Goal: Information Seeking & Learning: Compare options

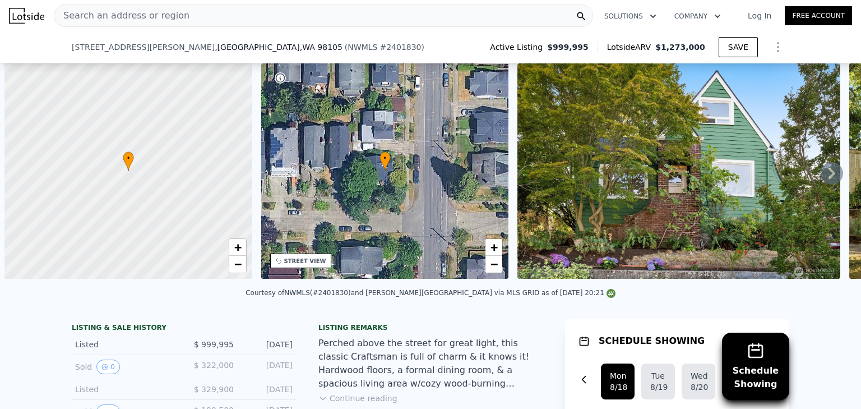
scroll to position [0, 4]
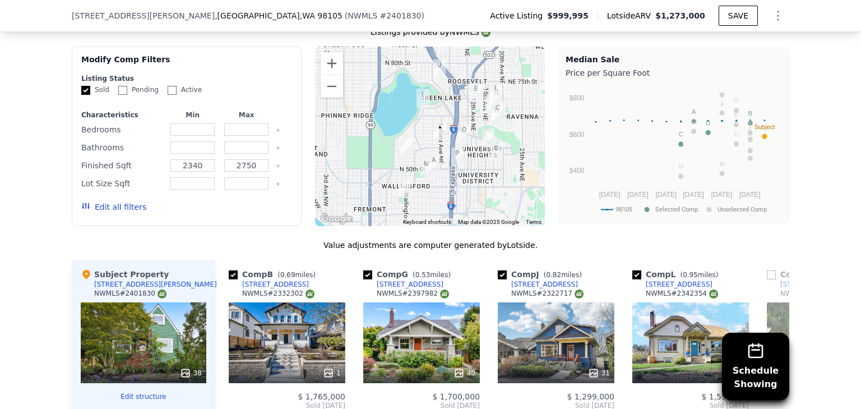
click at [282, 64] on div "We found 16 sales that match your search Listings provided by NWMLS Filters Map…" at bounding box center [431, 326] width 718 height 630
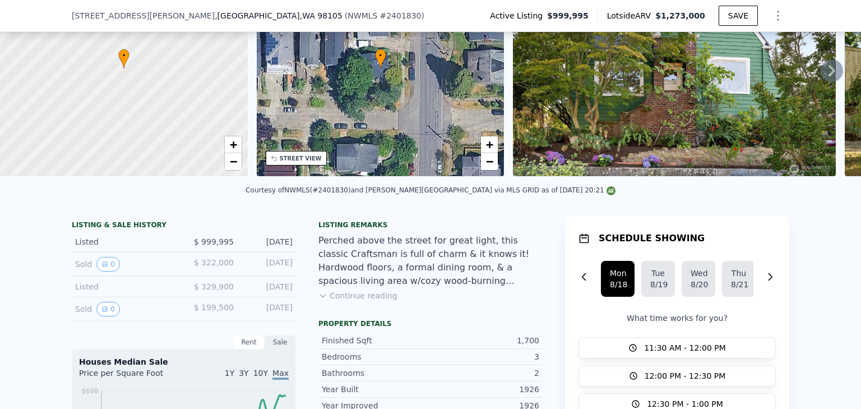
scroll to position [0, 0]
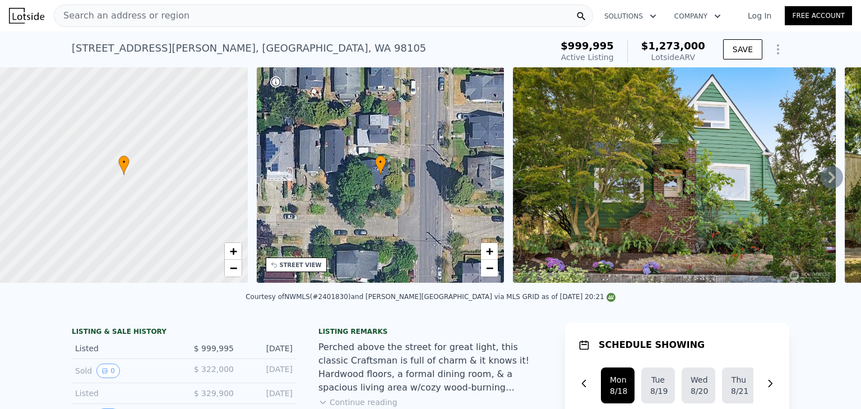
click at [166, 7] on div "Search an address or region" at bounding box center [121, 15] width 135 height 21
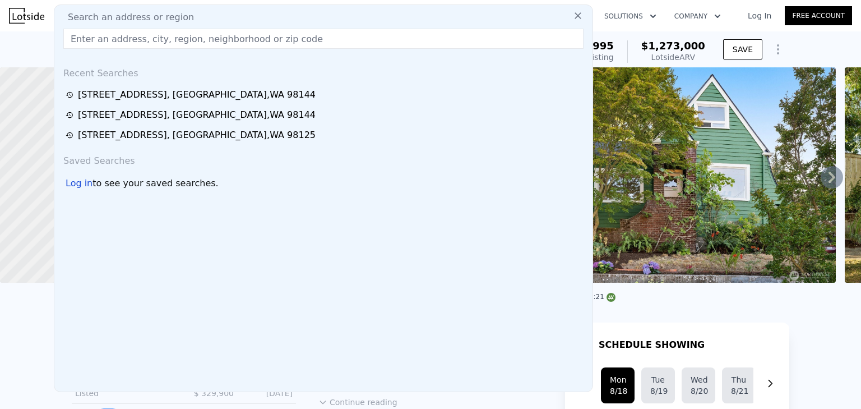
click at [168, 13] on span "Search an address or region" at bounding box center [126, 17] width 135 height 13
click at [214, 34] on input "text" at bounding box center [323, 39] width 520 height 20
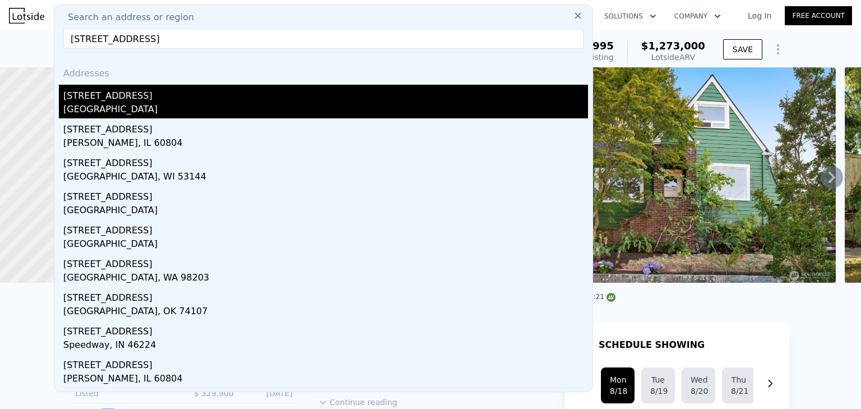
type input "[STREET_ADDRESS]"
click at [123, 92] on div "[STREET_ADDRESS]" at bounding box center [325, 94] width 525 height 18
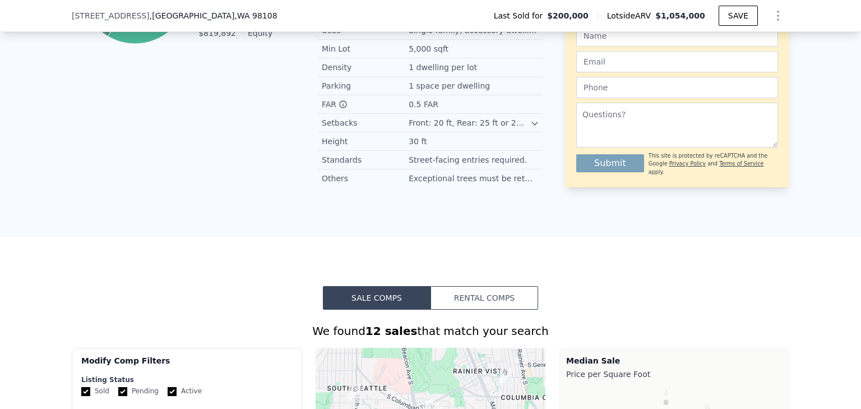
scroll to position [938, 0]
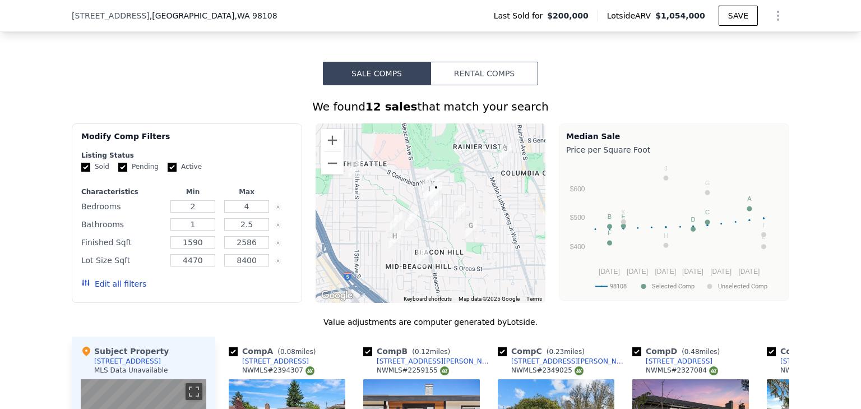
click at [276, 209] on icon "Clear" at bounding box center [278, 207] width 4 height 4
click at [110, 284] on button "Edit all filters" at bounding box center [113, 283] width 65 height 11
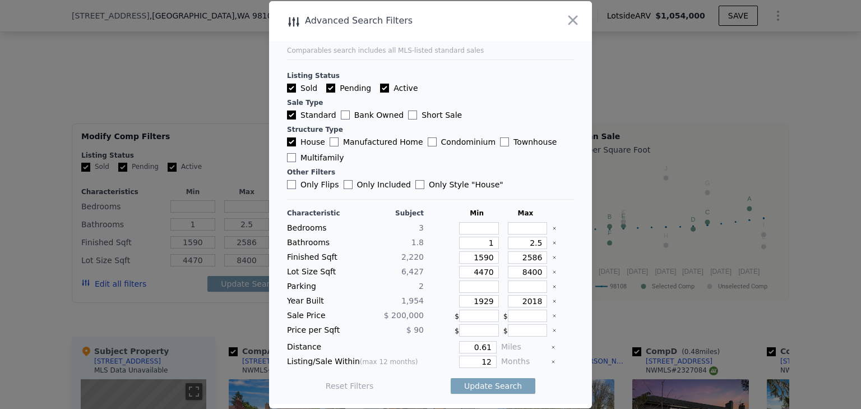
click at [552, 244] on icon "Clear" at bounding box center [554, 243] width 4 height 4
click at [553, 257] on icon "Clear" at bounding box center [554, 257] width 2 height 2
click at [530, 259] on input "number" at bounding box center [528, 257] width 40 height 12
type input "2"
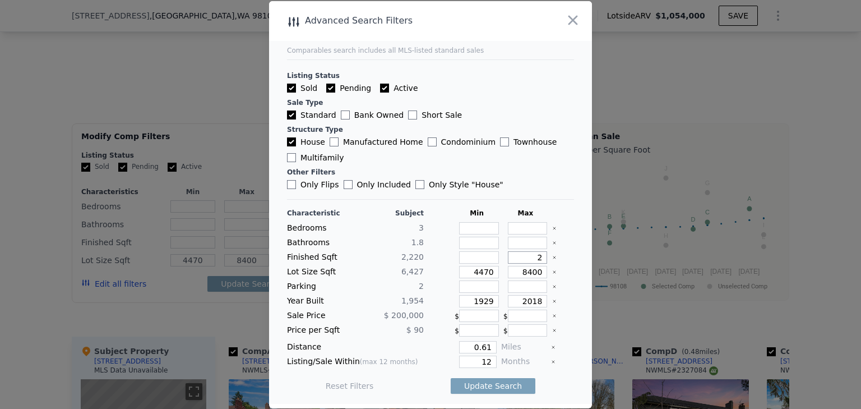
type input "24"
type input "2420"
type input "24"
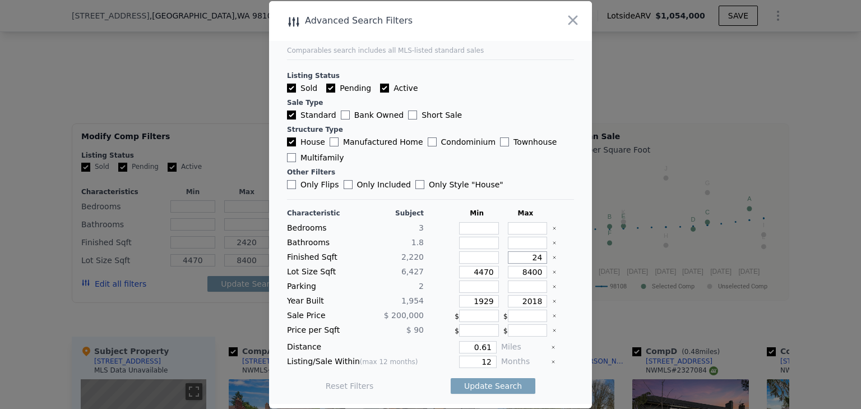
type input "242"
type input "24250"
type input "2425"
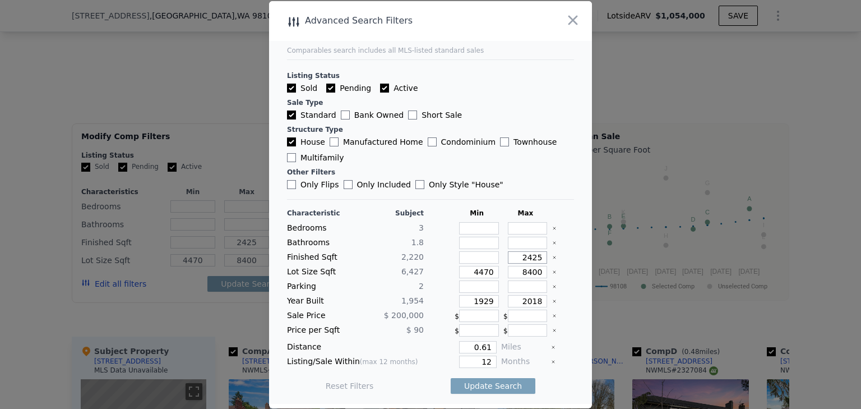
type input "242"
type input "24"
type input "2450"
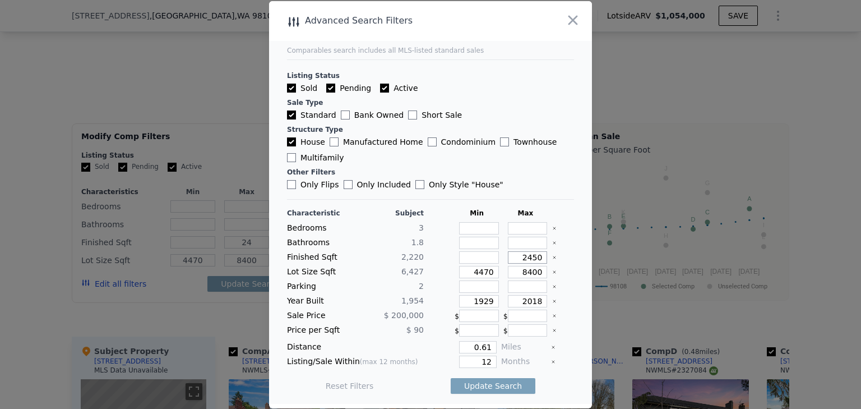
type input "2450"
click at [484, 255] on input "number" at bounding box center [479, 257] width 40 height 12
type input "2"
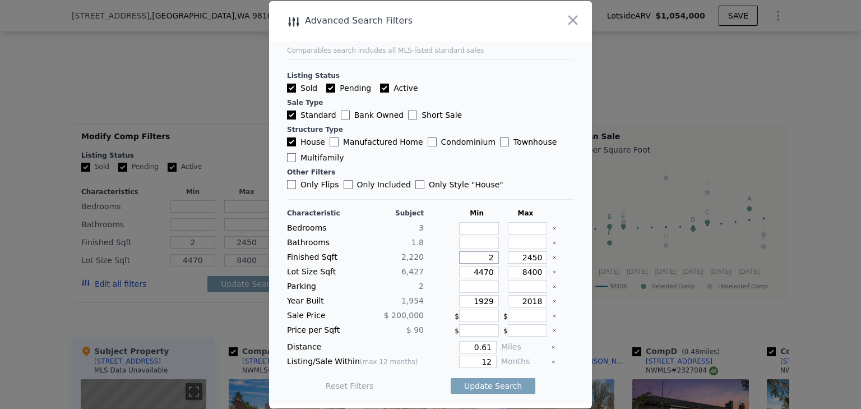
type input "20"
type input "200"
type input "2000"
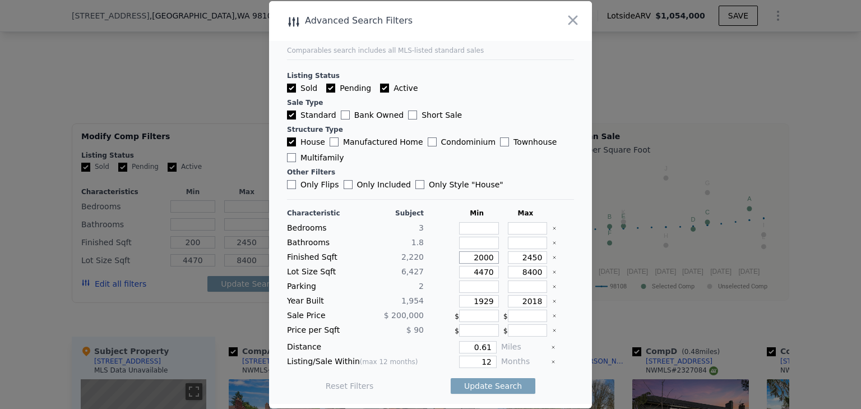
type input "2000"
click at [553, 273] on icon "Clear" at bounding box center [554, 272] width 2 height 2
click at [552, 301] on icon "Clear" at bounding box center [554, 301] width 4 height 4
click at [530, 299] on input "number" at bounding box center [528, 301] width 40 height 12
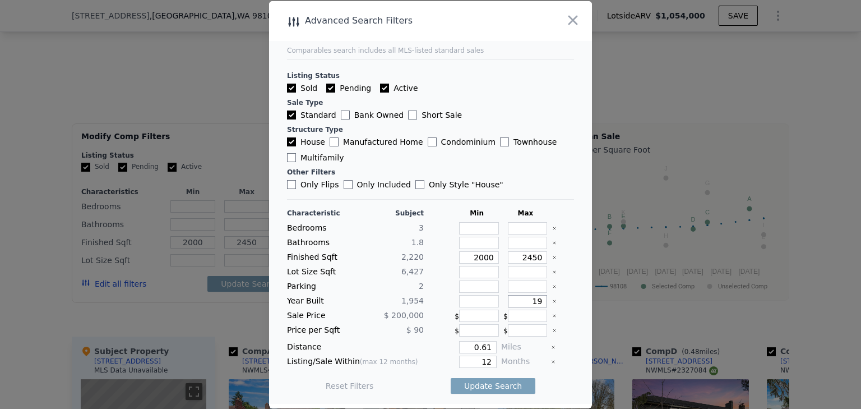
type input "1"
drag, startPoint x: 490, startPoint y: 344, endPoint x: 461, endPoint y: 345, distance: 28.6
click at [461, 345] on input "0.61" at bounding box center [478, 347] width 38 height 12
type input "1"
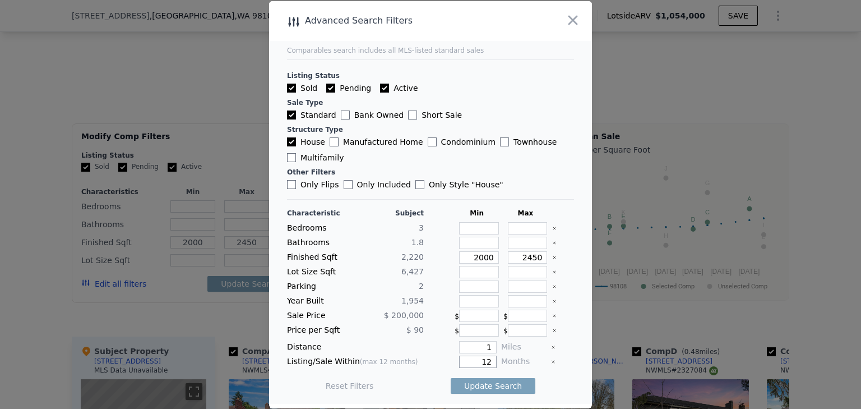
drag, startPoint x: 476, startPoint y: 360, endPoint x: 496, endPoint y: 361, distance: 19.7
click at [496, 361] on div "Listing/Sale Within (max 12 months) 12 Months" at bounding box center [430, 362] width 287 height 12
type input "6"
click at [493, 384] on button "Update Search" at bounding box center [493, 386] width 85 height 16
checkbox input "false"
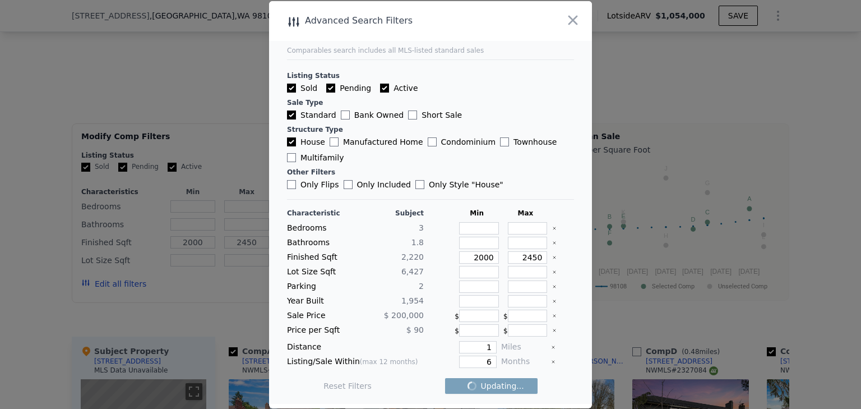
checkbox input "false"
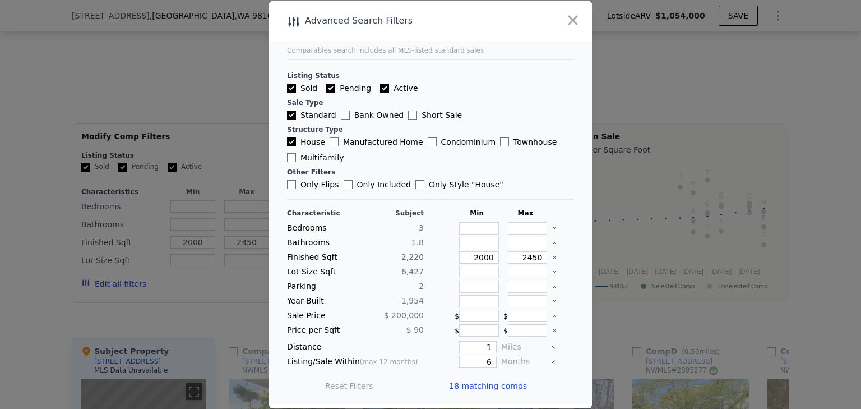
click at [491, 384] on span "18 matching comps" at bounding box center [488, 385] width 78 height 11
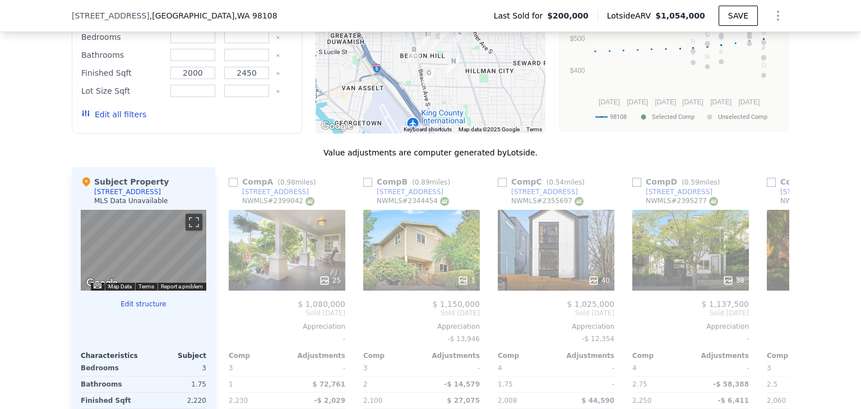
scroll to position [982, 0]
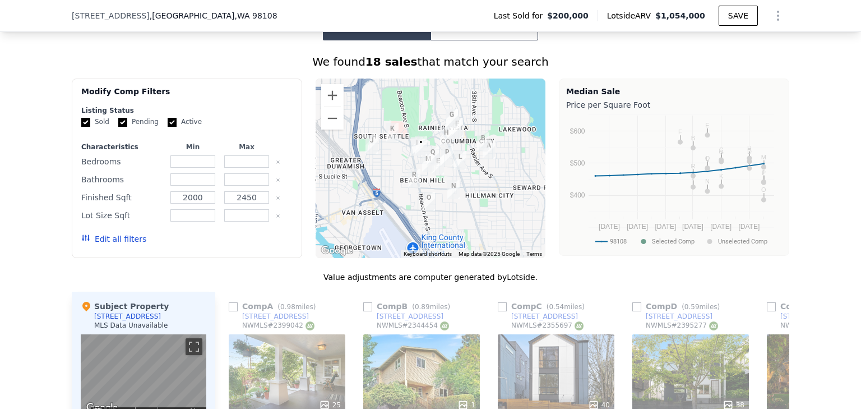
click at [114, 244] on button "Edit all filters" at bounding box center [113, 238] width 65 height 11
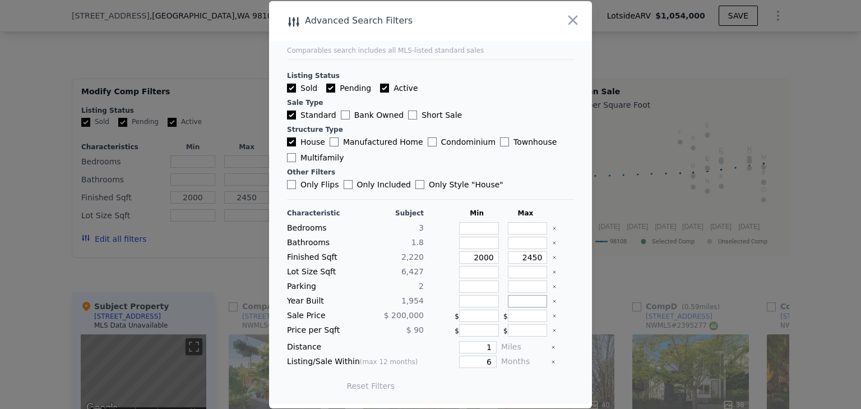
click at [527, 304] on input "number" at bounding box center [528, 301] width 40 height 12
type input "1"
type input "2005"
click at [495, 381] on button "Update Search" at bounding box center [493, 386] width 85 height 16
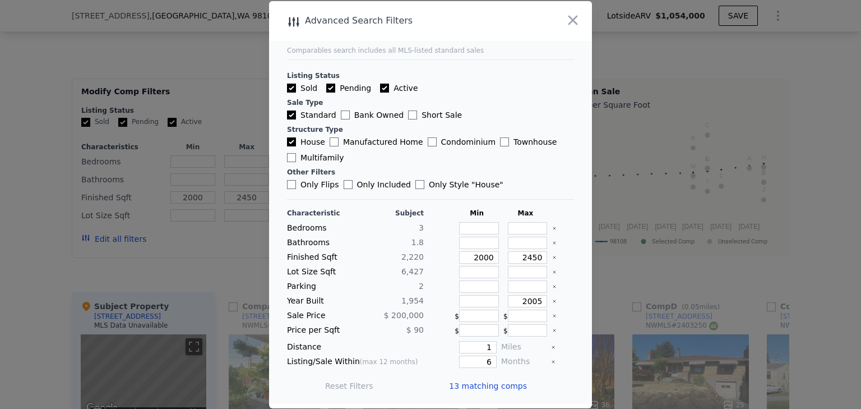
click at [489, 384] on span "13 matching comps" at bounding box center [488, 385] width 78 height 11
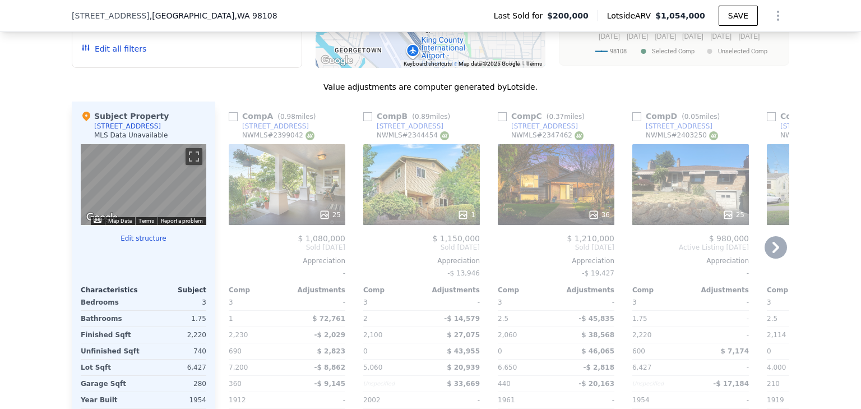
scroll to position [1162, 0]
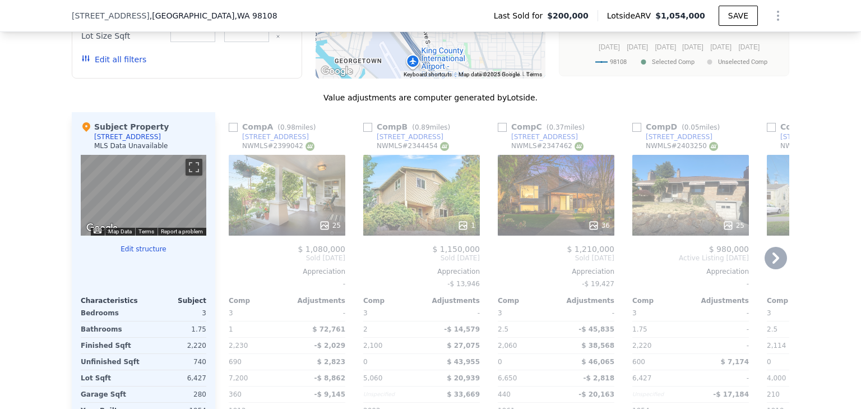
click at [499, 131] on input "checkbox" at bounding box center [502, 127] width 9 height 9
checkbox input "true"
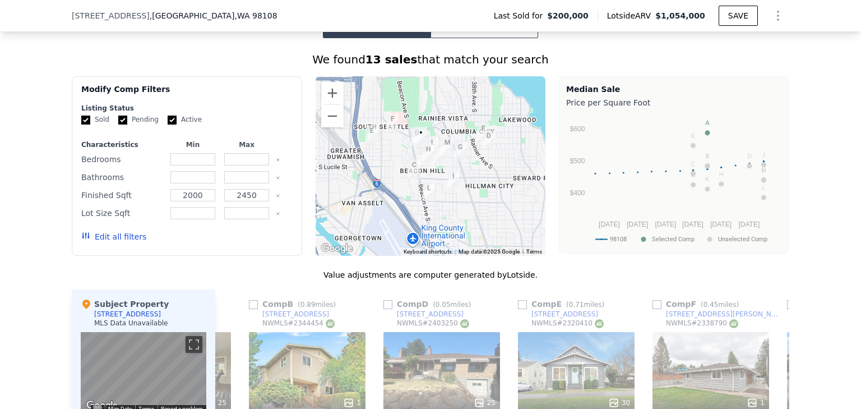
scroll to position [938, 0]
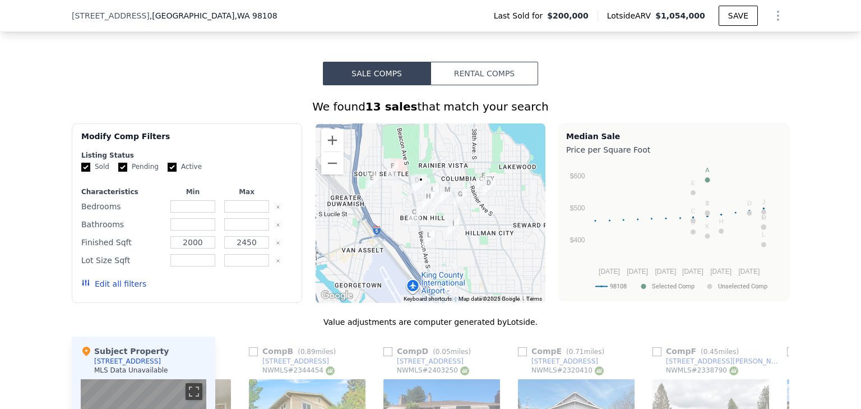
click at [168, 171] on input "Active" at bounding box center [172, 167] width 9 height 9
checkbox input "false"
click at [254, 286] on button "Update Search" at bounding box center [249, 284] width 85 height 16
checkbox input "false"
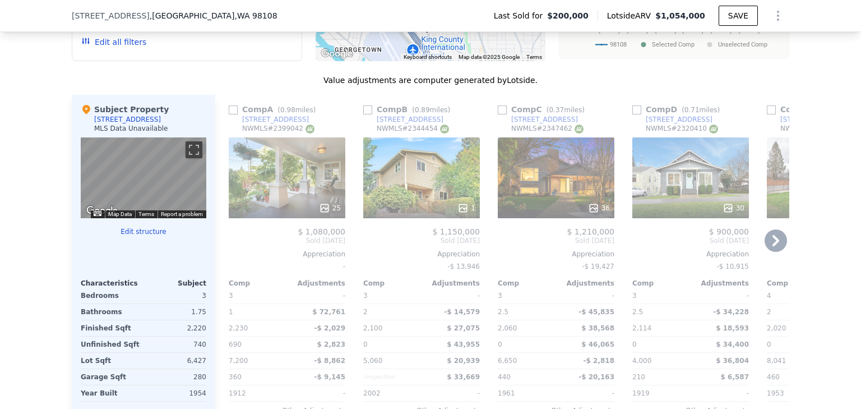
scroll to position [1162, 0]
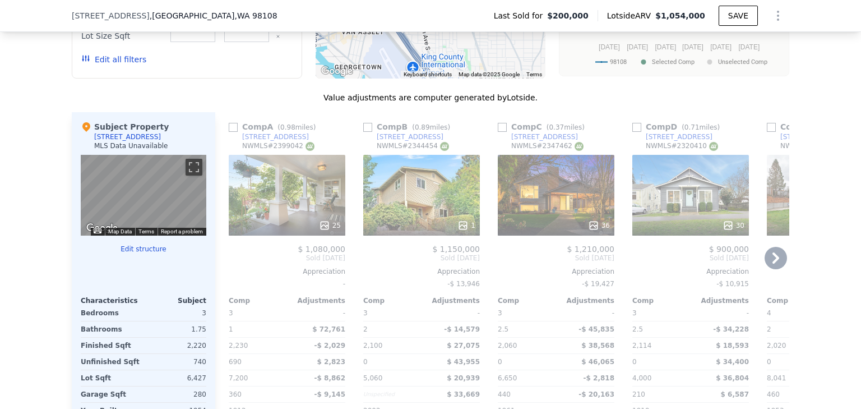
click at [633, 130] on input "checkbox" at bounding box center [637, 127] width 9 height 9
checkbox input "true"
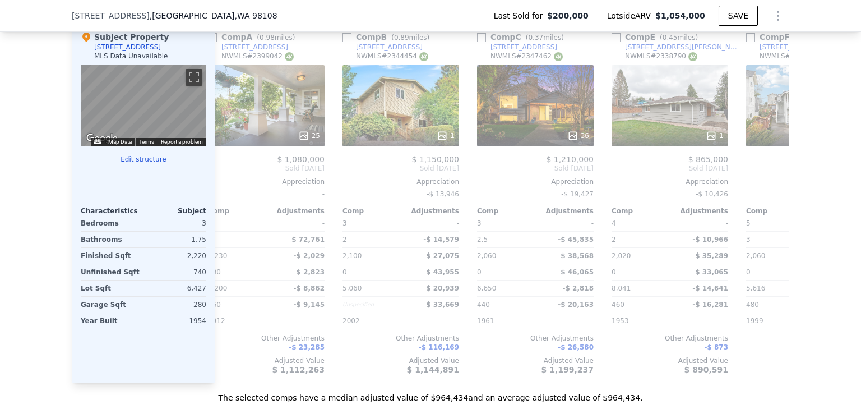
scroll to position [0, 441]
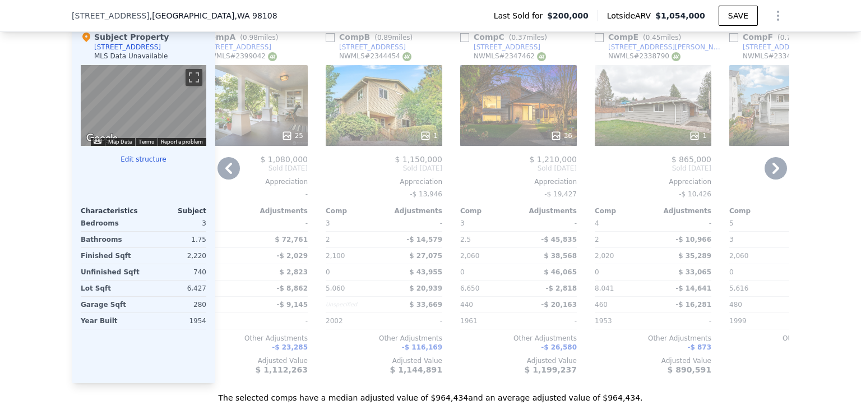
drag, startPoint x: 463, startPoint y: 40, endPoint x: 516, endPoint y: 134, distance: 108.2
click at [463, 40] on input "checkbox" at bounding box center [464, 37] width 9 height 9
checkbox input "true"
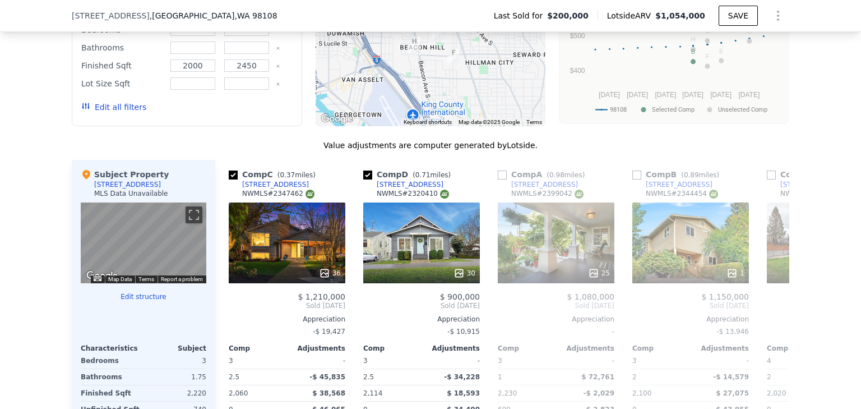
scroll to position [1072, 0]
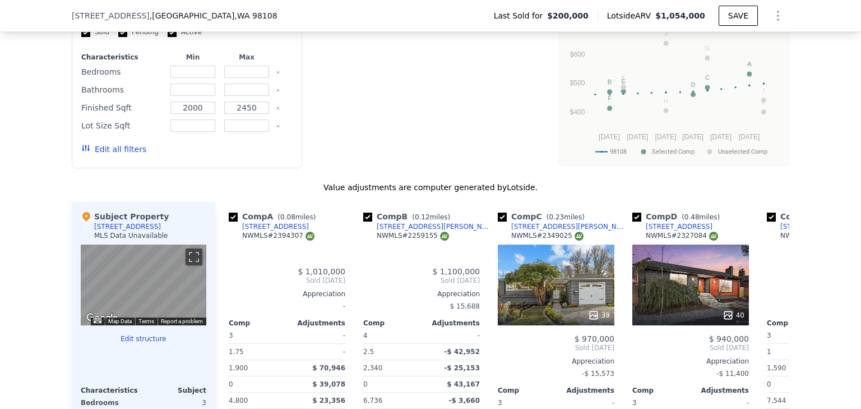
checkbox input "true"
type input "2"
type input "4"
type input "1"
type input "2.5"
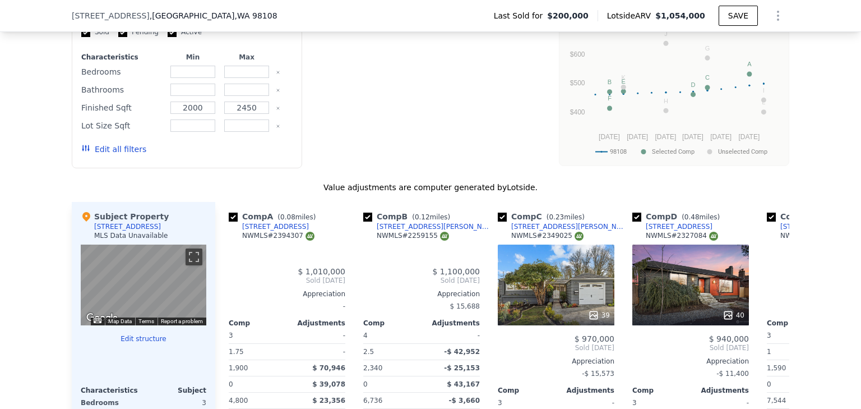
type input "1590"
type input "2586"
type input "4470"
type input "8400"
checkbox input "true"
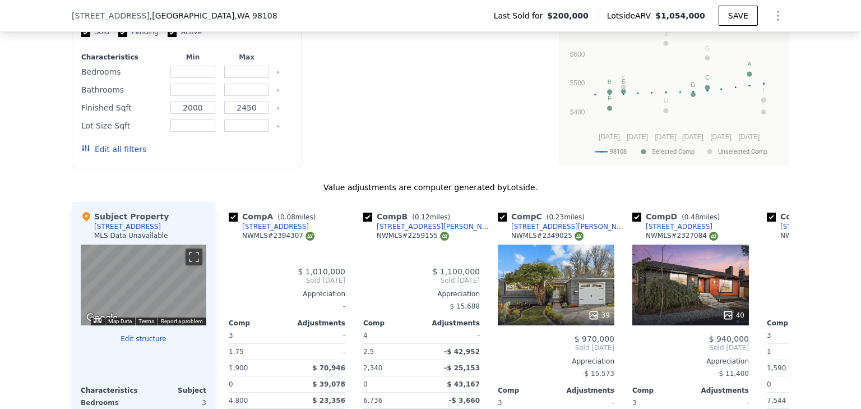
checkbox input "true"
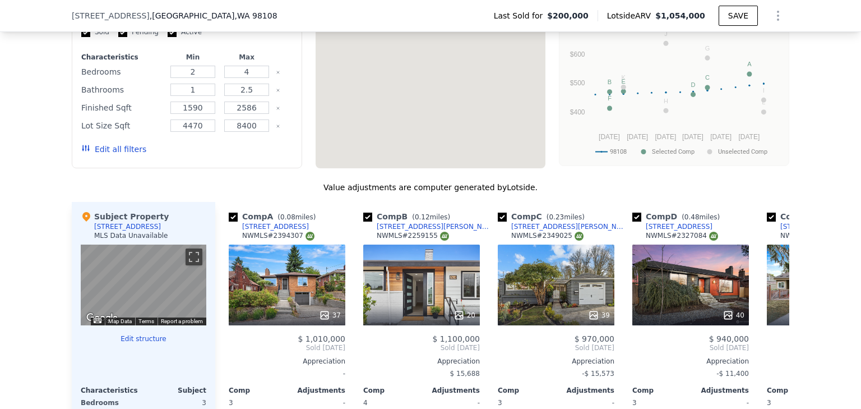
scroll to position [982, 0]
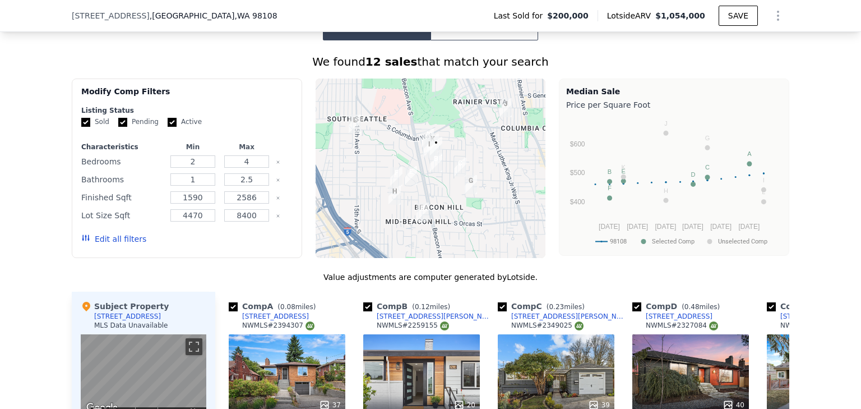
click at [116, 244] on button "Edit all filters" at bounding box center [113, 238] width 65 height 11
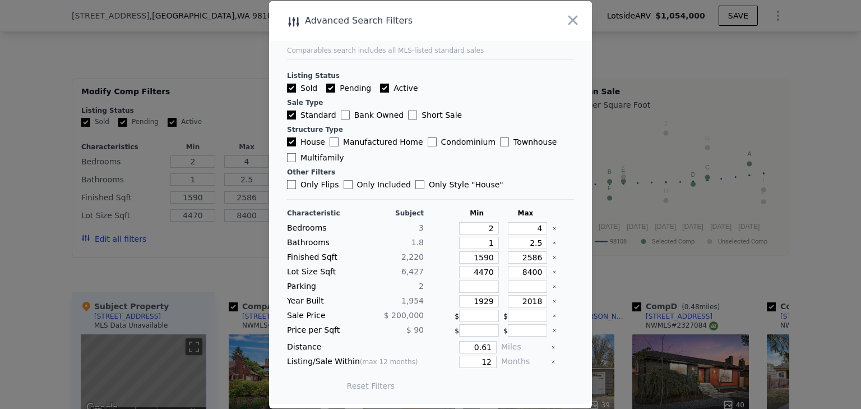
click at [381, 90] on input "Active" at bounding box center [384, 88] width 9 height 9
checkbox input "false"
click at [552, 228] on icon "Clear" at bounding box center [554, 228] width 4 height 4
click at [553, 244] on icon "Clear" at bounding box center [554, 243] width 2 height 2
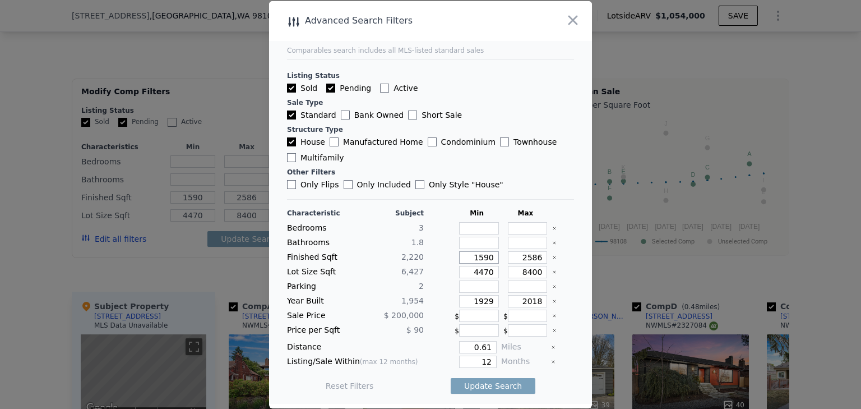
drag, startPoint x: 473, startPoint y: 256, endPoint x: 491, endPoint y: 257, distance: 18.0
click at [491, 257] on input "1590" at bounding box center [479, 257] width 40 height 12
type input "2"
type input "20"
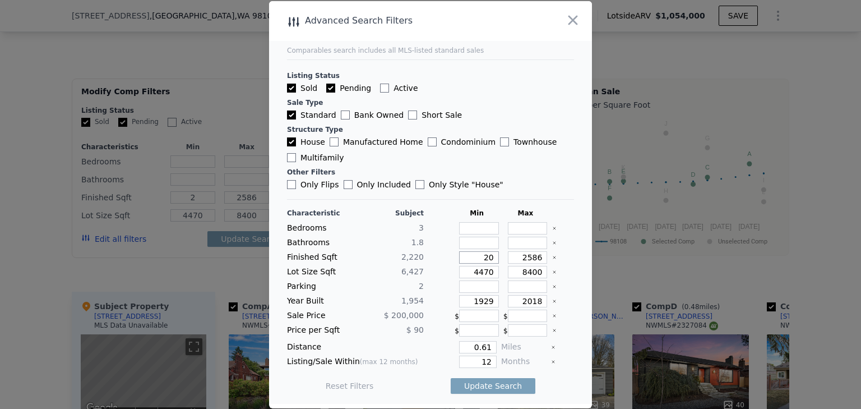
type input "20"
type input "200"
type input "2000"
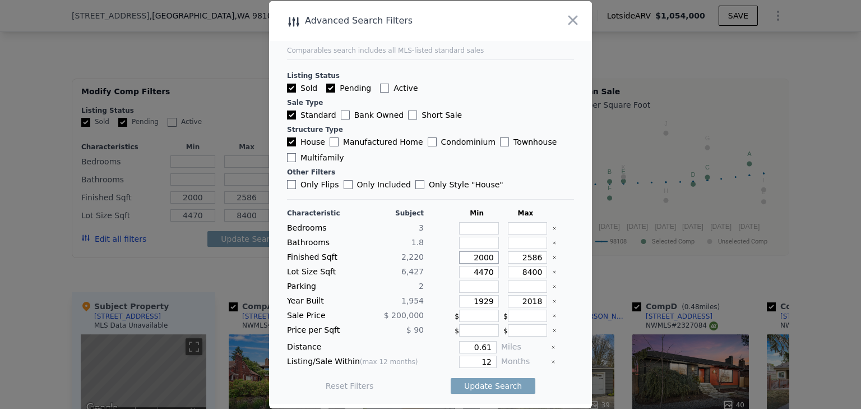
type input "2000"
drag, startPoint x: 521, startPoint y: 256, endPoint x: 539, endPoint y: 256, distance: 18.0
click at [539, 256] on input "2586" at bounding box center [528, 257] width 40 height 12
type input "24"
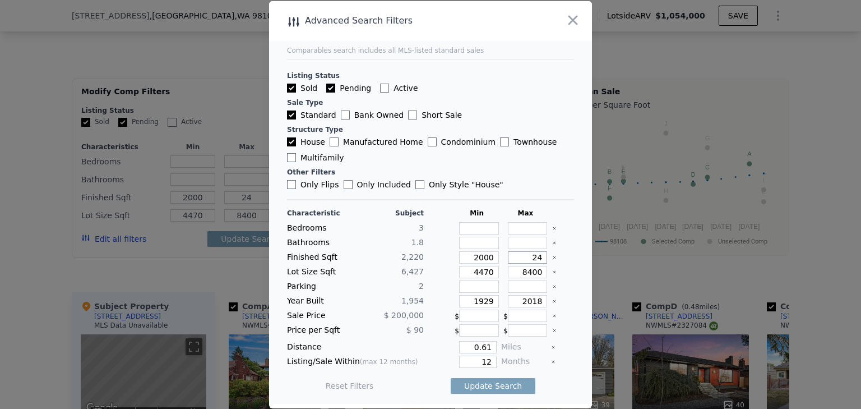
type input "245"
type input "2450"
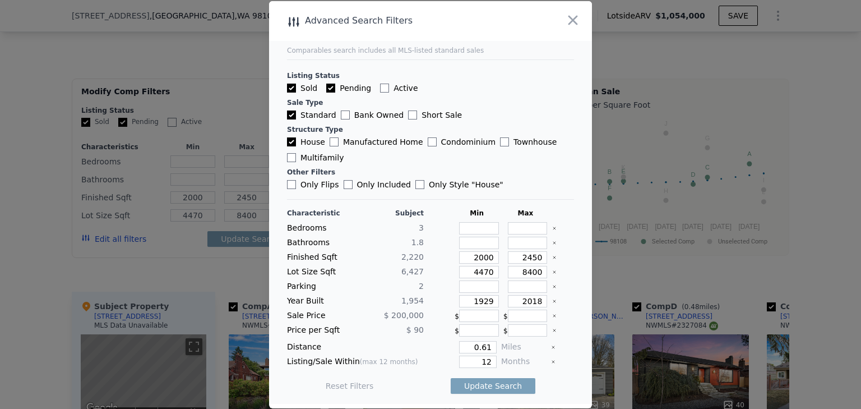
click at [552, 270] on icon "Clear" at bounding box center [554, 272] width 4 height 4
drag, startPoint x: 537, startPoint y: 301, endPoint x: 499, endPoint y: 299, distance: 38.2
click at [504, 299] on div "2018" at bounding box center [526, 301] width 44 height 12
type input "2005"
drag, startPoint x: 490, startPoint y: 298, endPoint x: 460, endPoint y: 299, distance: 29.7
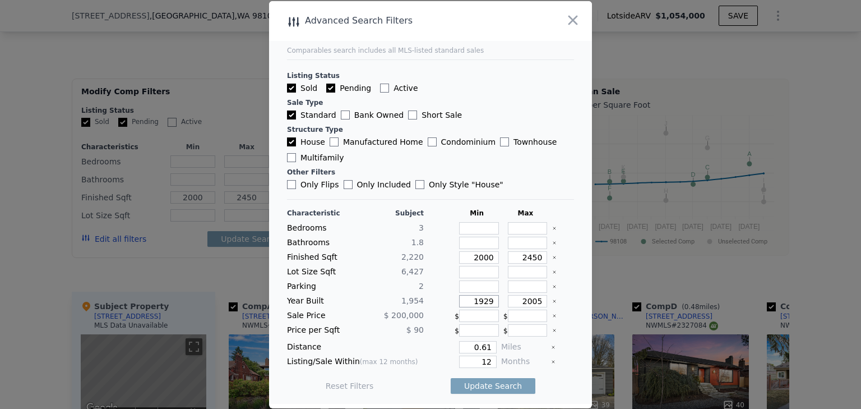
click at [460, 299] on input "1929" at bounding box center [479, 301] width 40 height 12
type input "1940"
drag, startPoint x: 489, startPoint y: 349, endPoint x: 450, endPoint y: 349, distance: 39.3
click at [450, 349] on div "0.61" at bounding box center [462, 347] width 68 height 12
type input "1"
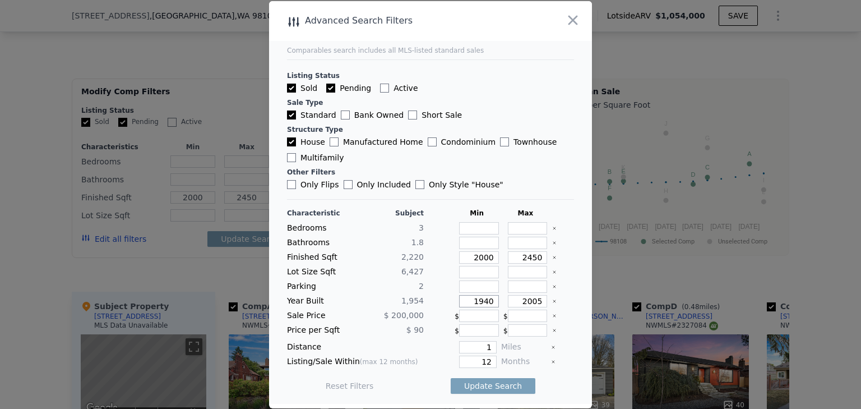
drag, startPoint x: 490, startPoint y: 302, endPoint x: 447, endPoint y: 305, distance: 42.1
click at [447, 305] on div "Year Built 1,954 1940 2005" at bounding box center [430, 301] width 287 height 12
click at [489, 388] on button "Update Search" at bounding box center [493, 386] width 85 height 16
checkbox input "false"
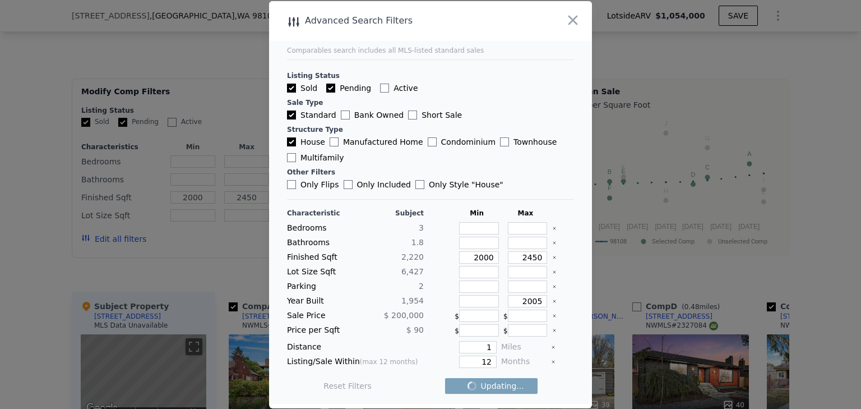
checkbox input "false"
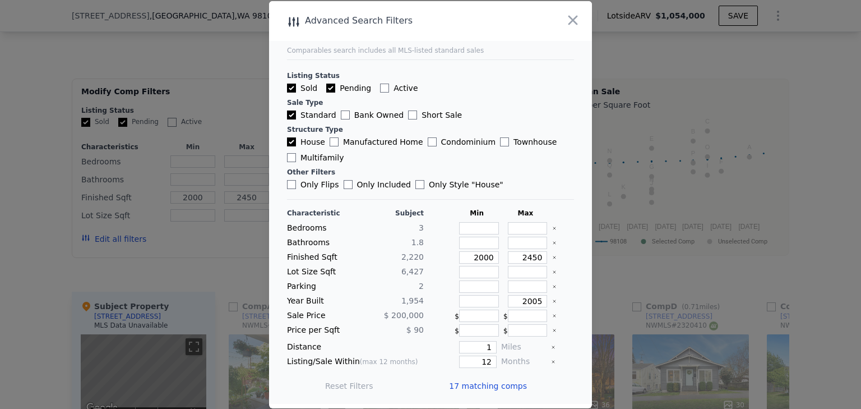
click at [484, 383] on span "17 matching comps" at bounding box center [488, 385] width 78 height 11
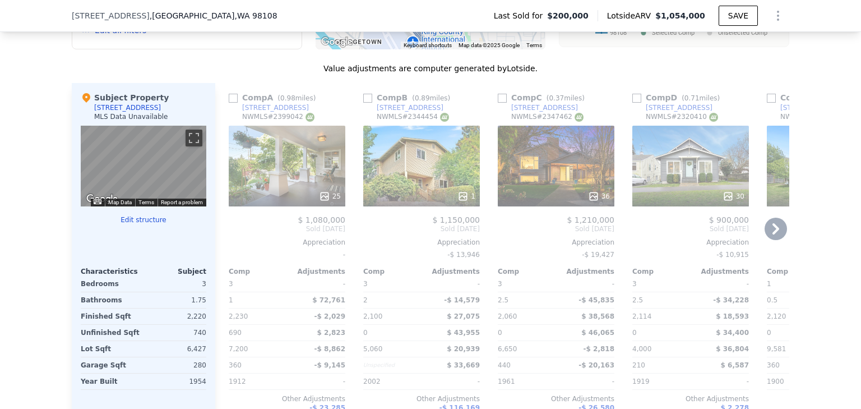
scroll to position [1207, 0]
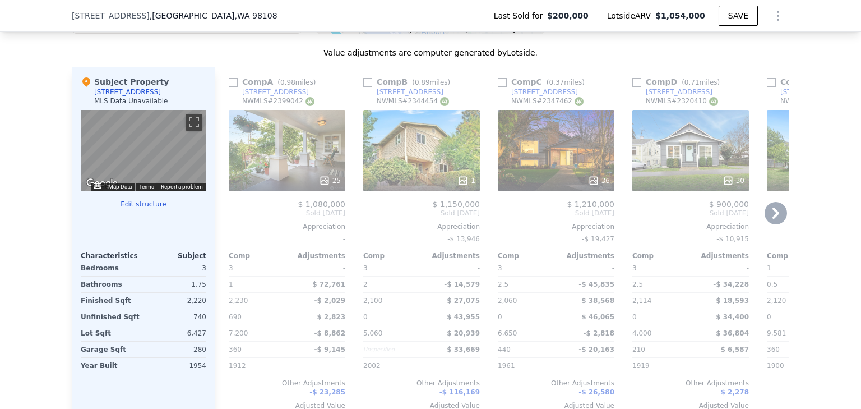
click at [500, 83] on input "checkbox" at bounding box center [502, 82] width 9 height 9
checkbox input "true"
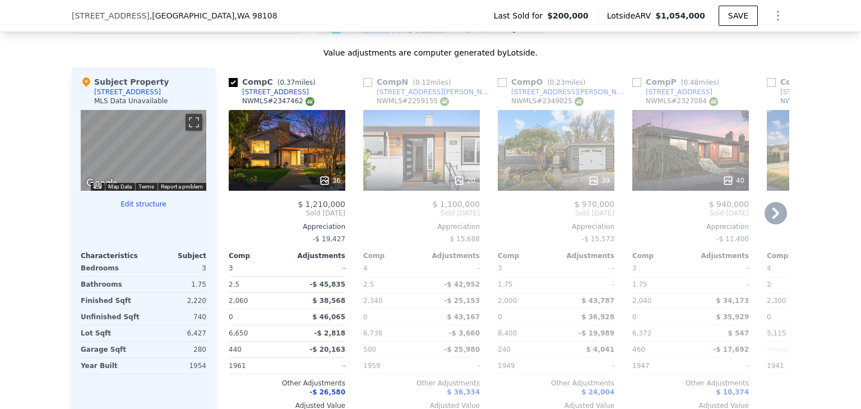
click at [366, 85] on input "checkbox" at bounding box center [367, 82] width 9 height 9
checkbox input "true"
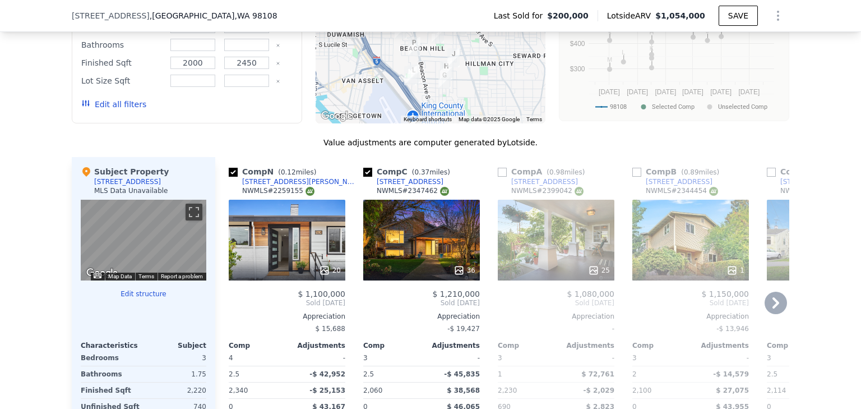
scroll to position [1027, 0]
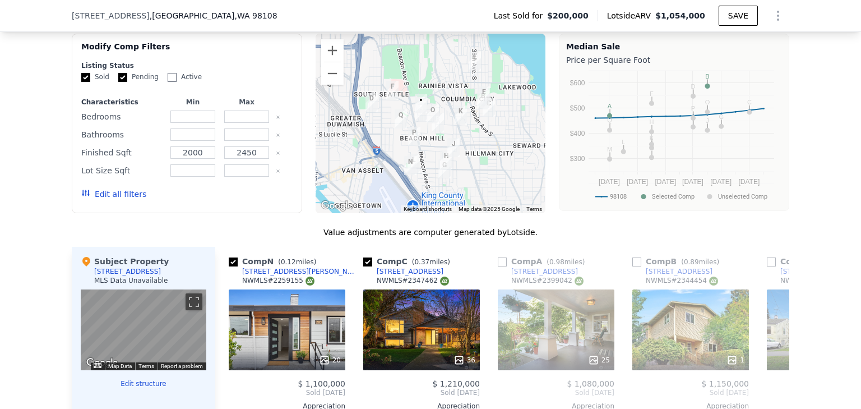
click at [128, 200] on button "Edit all filters" at bounding box center [113, 193] width 65 height 11
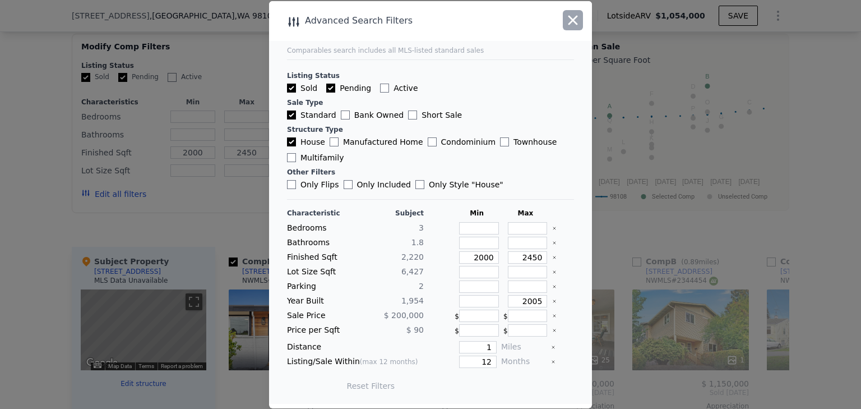
click at [571, 24] on icon "button" at bounding box center [573, 20] width 16 height 16
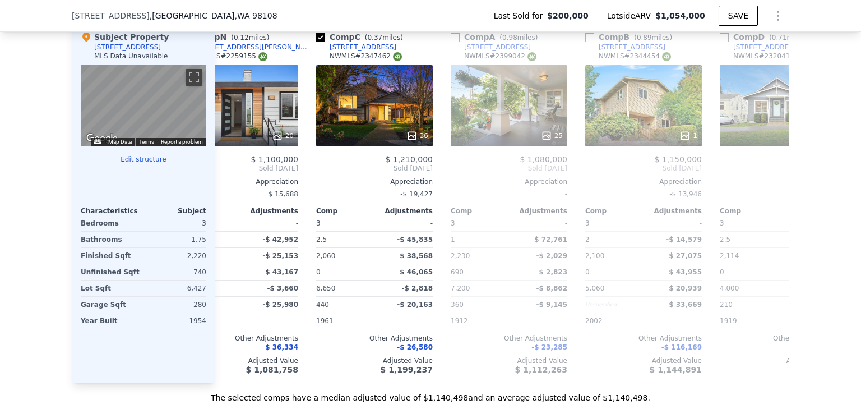
scroll to position [0, 0]
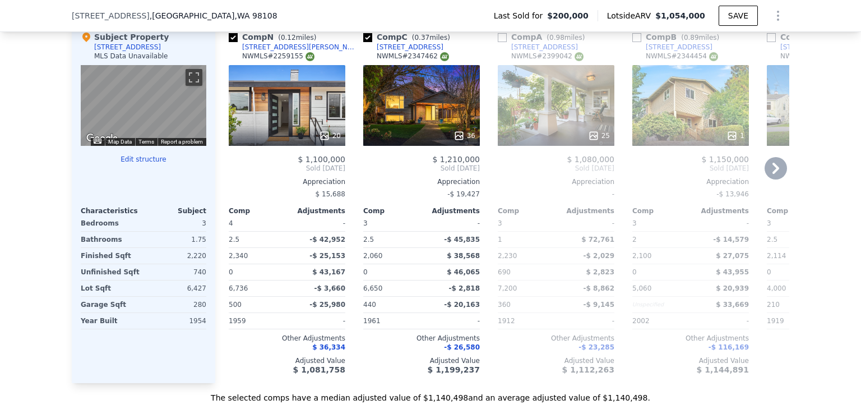
click at [395, 109] on div "36" at bounding box center [421, 105] width 117 height 81
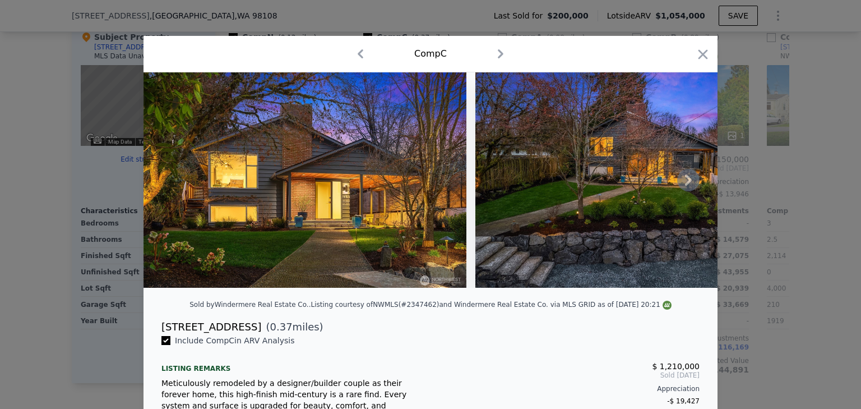
click at [679, 181] on icon at bounding box center [688, 180] width 22 height 22
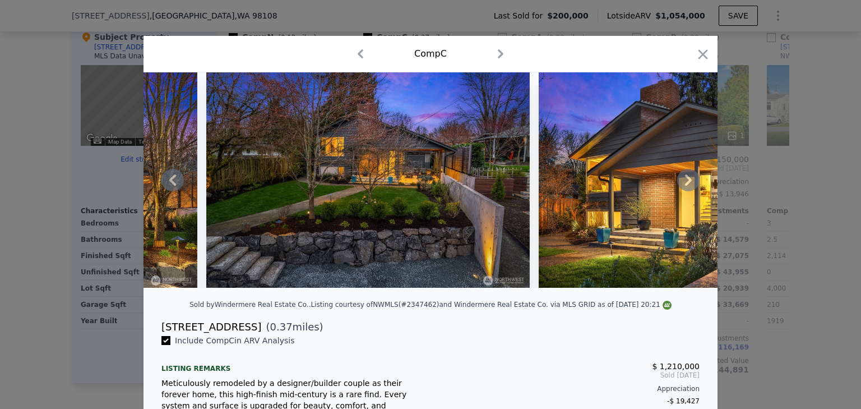
click at [681, 181] on icon at bounding box center [688, 180] width 22 height 22
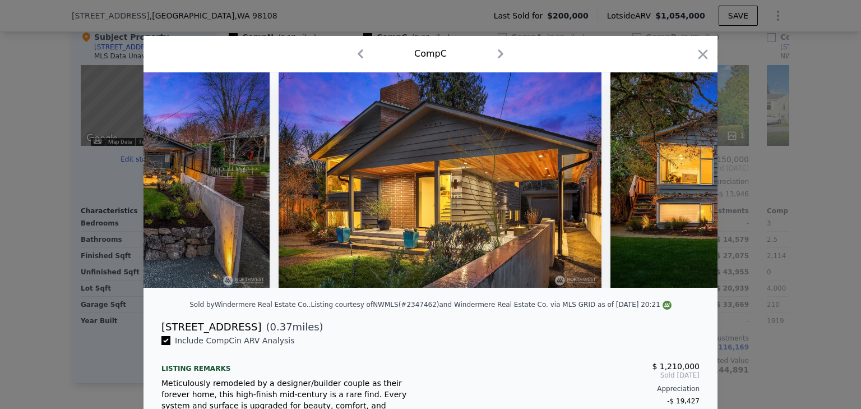
scroll to position [0, 538]
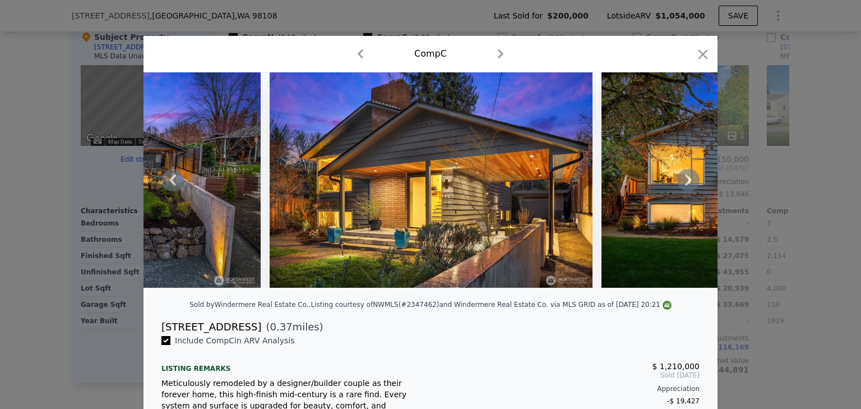
click at [686, 181] on icon at bounding box center [688, 179] width 7 height 11
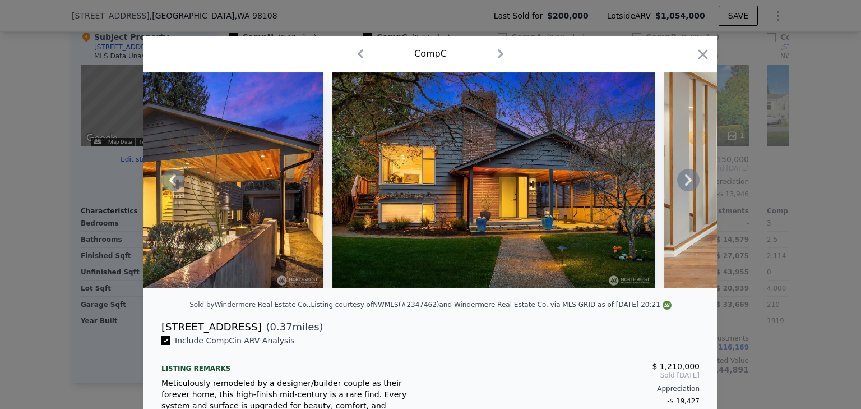
click at [686, 181] on icon at bounding box center [688, 179] width 7 height 11
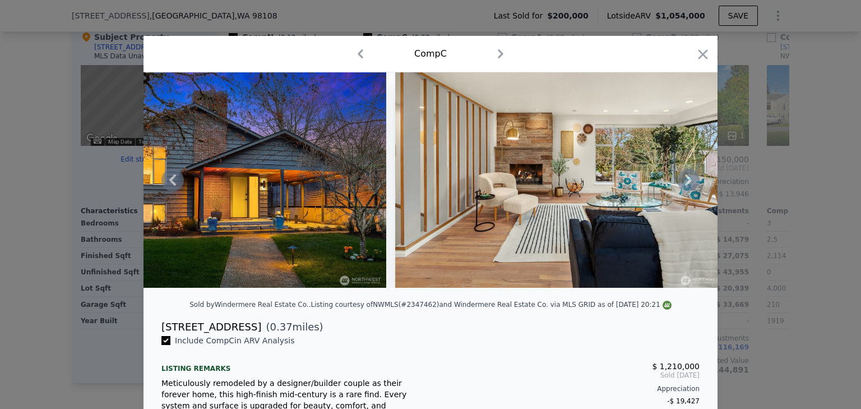
click at [686, 181] on icon at bounding box center [688, 179] width 7 height 11
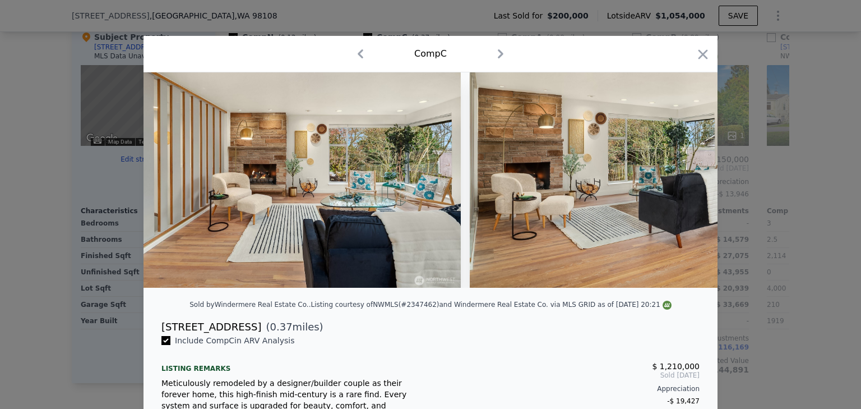
scroll to position [0, 1346]
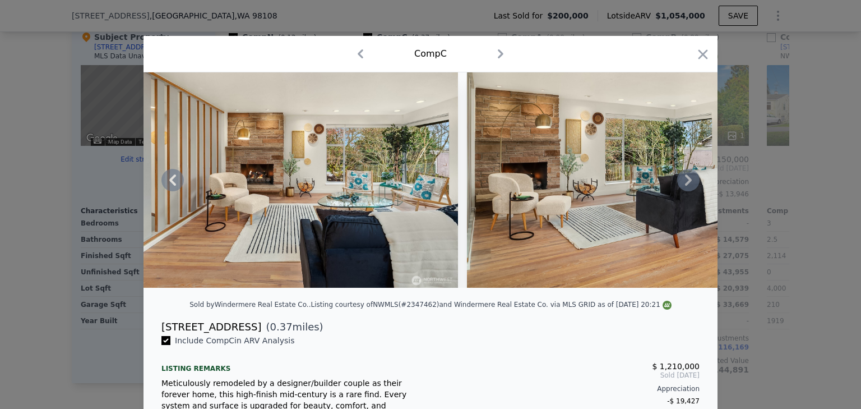
click at [686, 181] on div at bounding box center [431, 179] width 574 height 215
click at [686, 181] on icon at bounding box center [688, 179] width 7 height 11
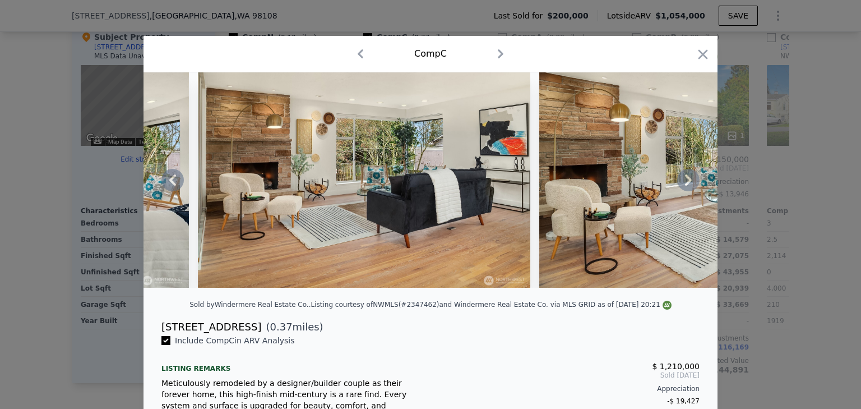
click at [686, 181] on icon at bounding box center [688, 179] width 7 height 11
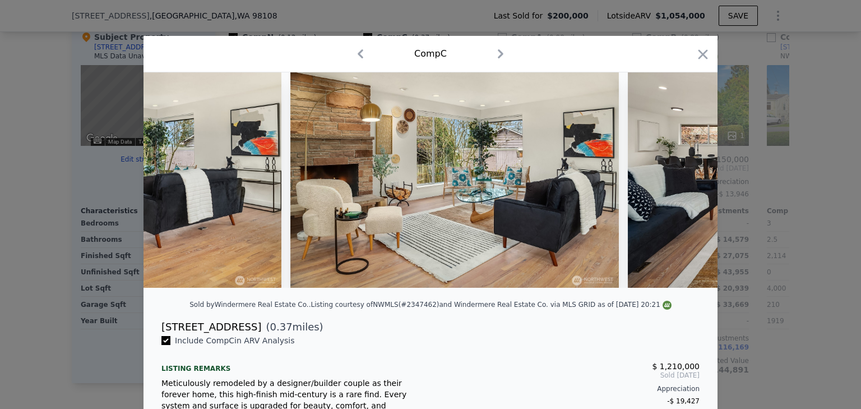
scroll to position [0, 1884]
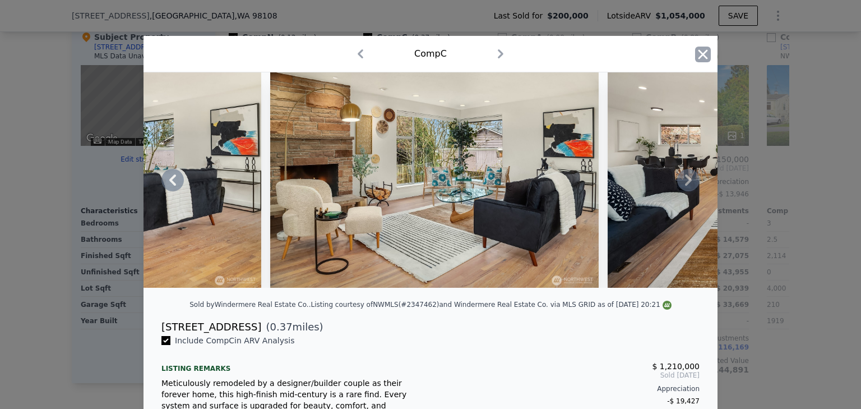
click at [700, 54] on icon "button" at bounding box center [704, 54] width 10 height 10
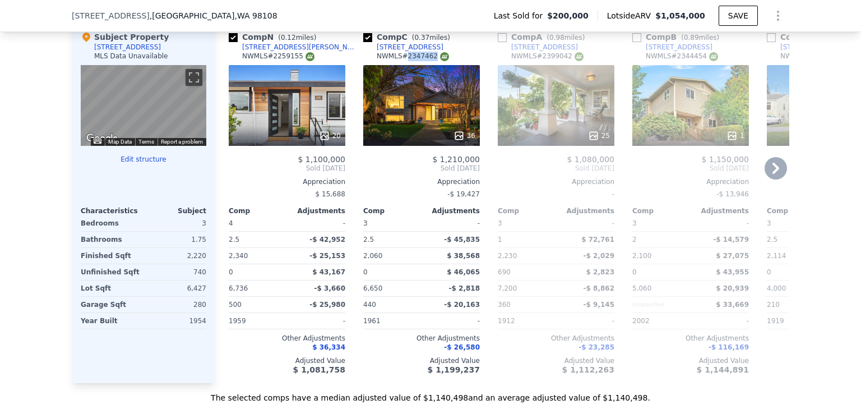
drag, startPoint x: 426, startPoint y: 59, endPoint x: 401, endPoint y: 56, distance: 25.0
click at [401, 56] on div "NWMLS # 2347462" at bounding box center [413, 57] width 72 height 10
copy div "2347462"
checkbox input "true"
type input "2"
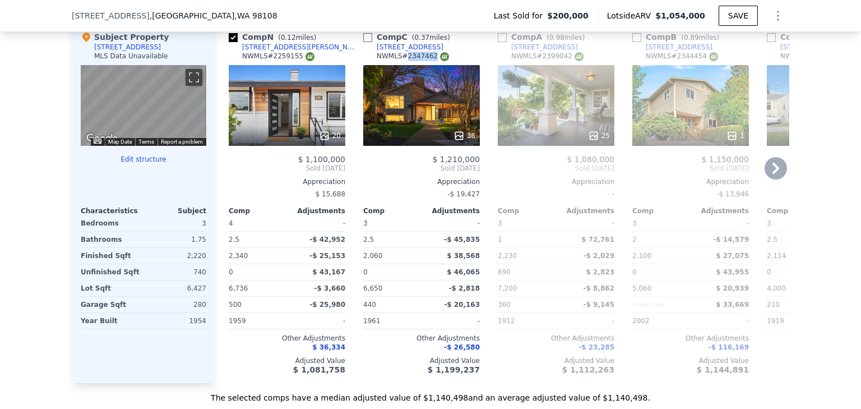
type input "4"
type input "1"
type input "2.5"
type input "1590"
type input "2586"
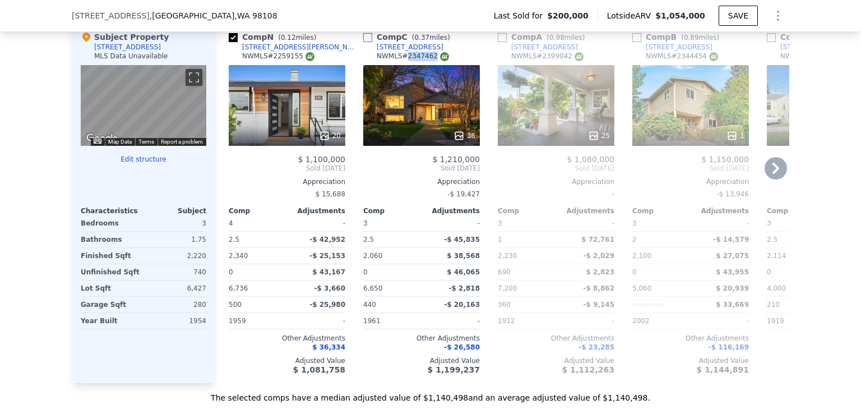
type input "4470"
type input "8400"
checkbox input "false"
checkbox input "true"
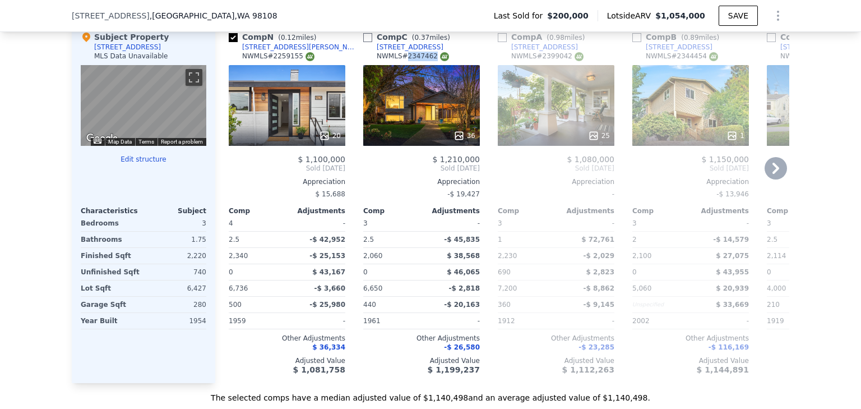
checkbox input "true"
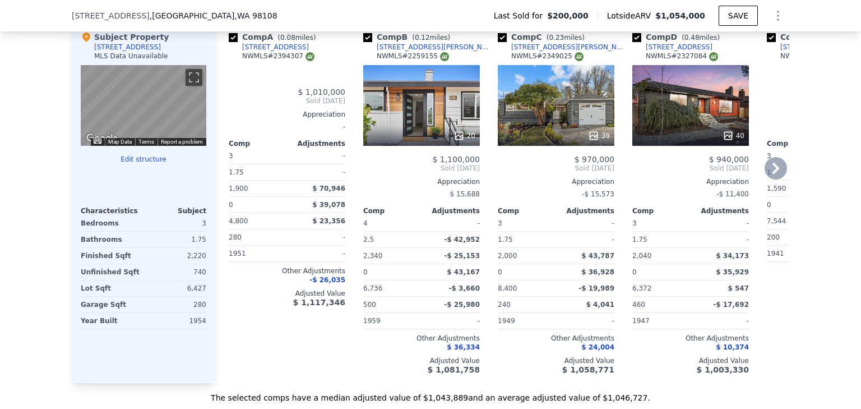
click at [412, 61] on div "NWMLS # 2259155" at bounding box center [413, 57] width 72 height 10
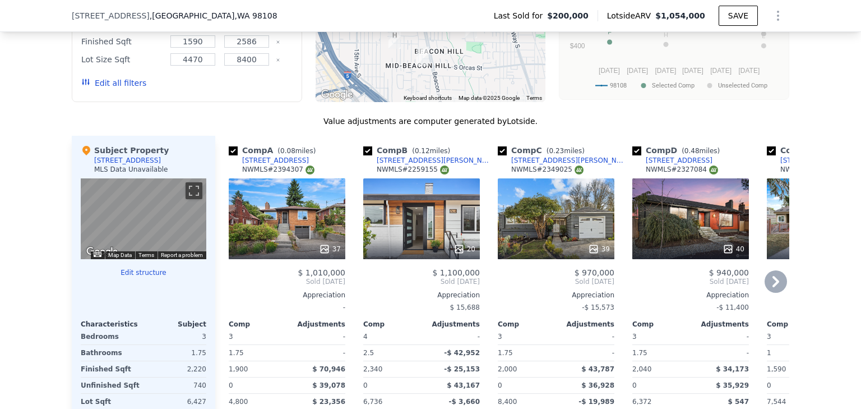
scroll to position [1027, 0]
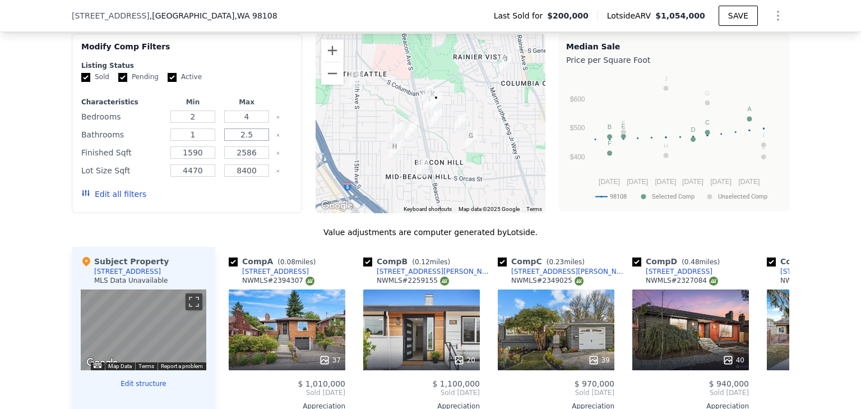
drag, startPoint x: 256, startPoint y: 138, endPoint x: 237, endPoint y: 136, distance: 19.8
click at [237, 136] on input "2.5" at bounding box center [246, 134] width 44 height 12
type input "3"
click at [99, 195] on button "Edit all filters" at bounding box center [113, 193] width 65 height 11
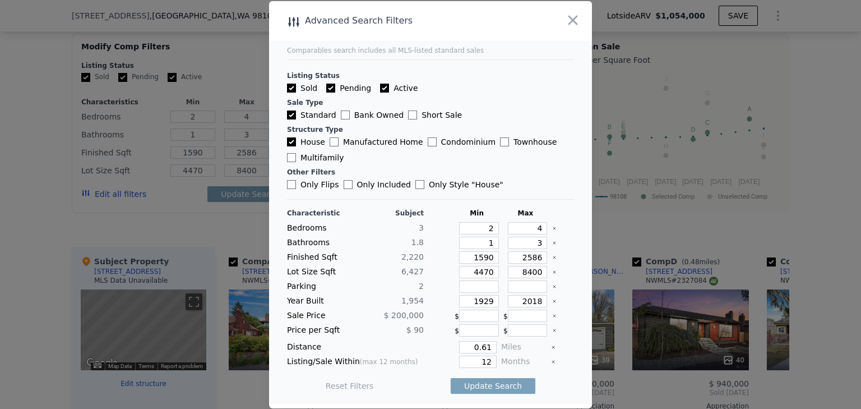
click at [384, 92] on input "Active" at bounding box center [384, 88] width 9 height 9
checkbox input "false"
drag, startPoint x: 487, startPoint y: 227, endPoint x: 476, endPoint y: 228, distance: 10.7
click at [476, 228] on input "2" at bounding box center [479, 228] width 40 height 12
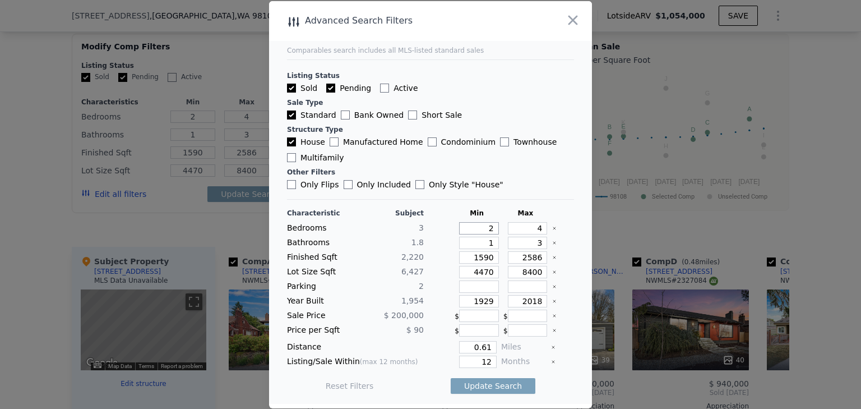
type input "3"
drag, startPoint x: 487, startPoint y: 241, endPoint x: 462, endPoint y: 239, distance: 24.8
click at [462, 239] on input "1" at bounding box center [479, 243] width 40 height 12
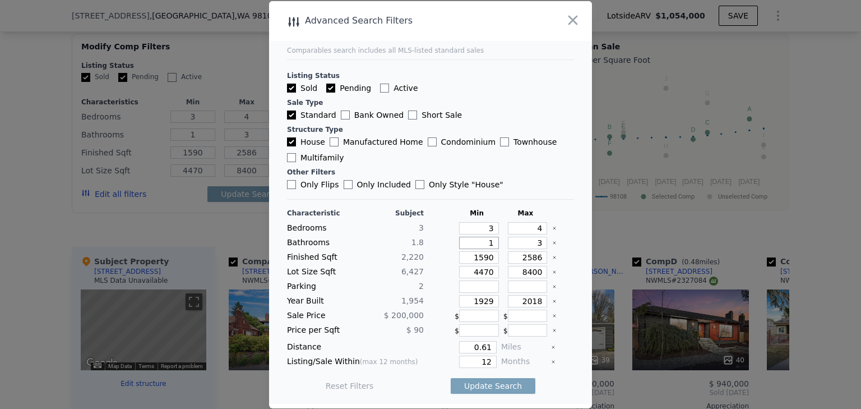
type input "2"
type input "52"
type input "2"
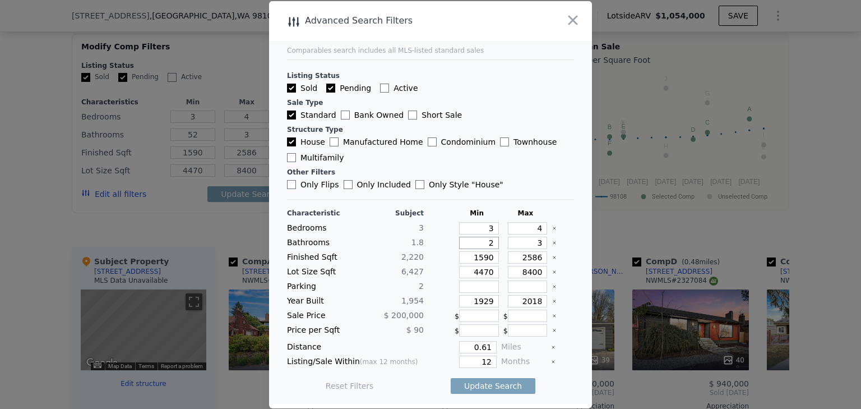
type input "2"
drag, startPoint x: 491, startPoint y: 257, endPoint x: 461, endPoint y: 255, distance: 29.2
click at [461, 255] on input "1590" at bounding box center [479, 257] width 40 height 12
type input "2"
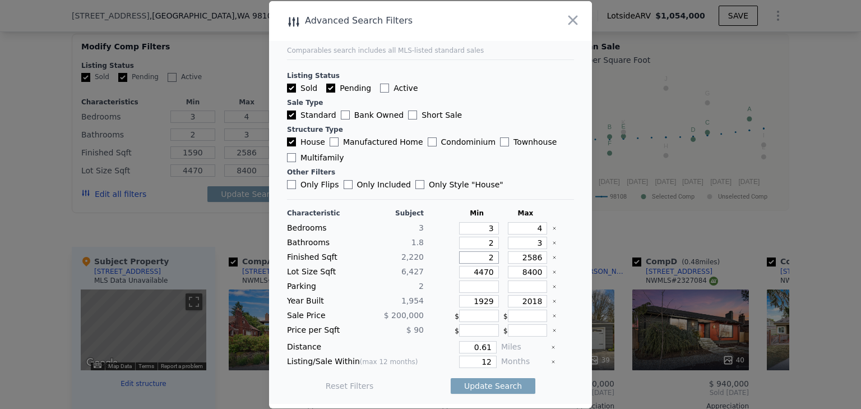
type input "2"
type input "20"
type input "200"
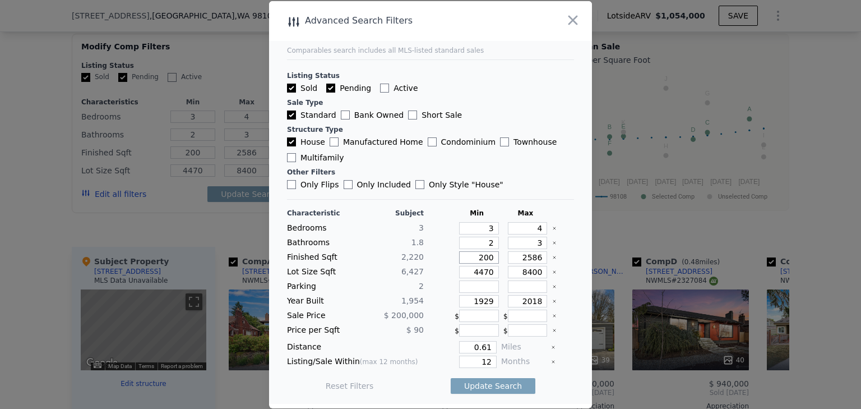
type input "2000"
drag, startPoint x: 523, startPoint y: 257, endPoint x: 544, endPoint y: 258, distance: 20.8
click at [544, 258] on div "Finished Sqft 2,220 2000 2586" at bounding box center [430, 257] width 287 height 12
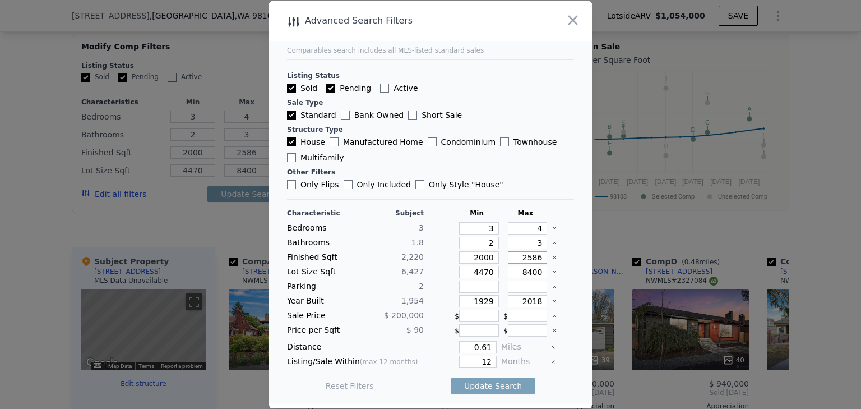
type input "24"
type input "245"
type input "2450"
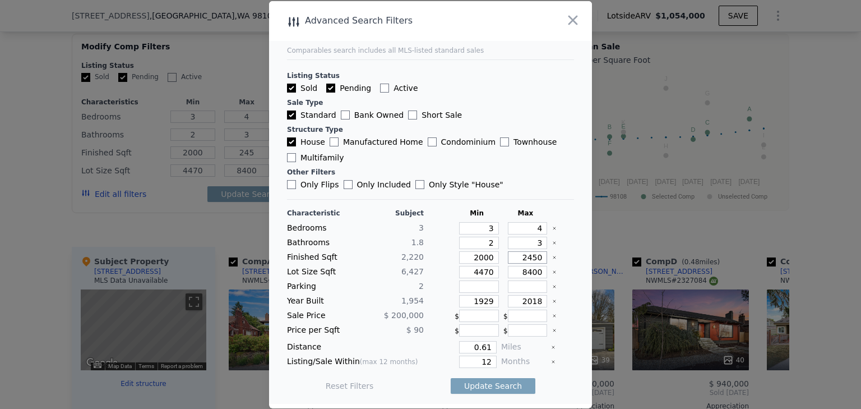
type input "2450"
type input "245"
type input "24"
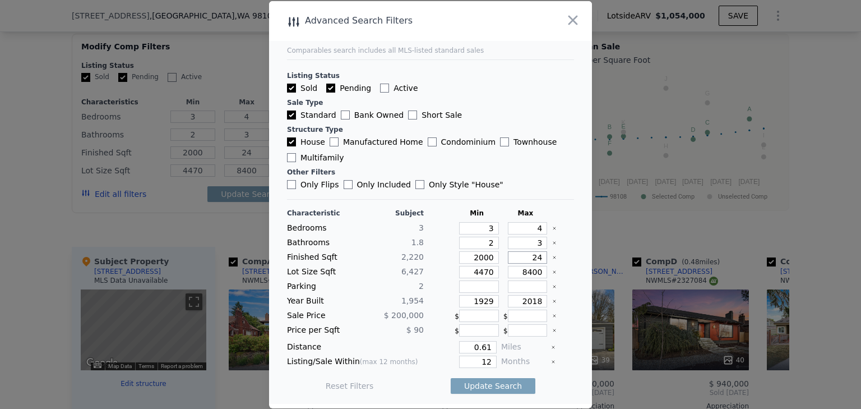
type input "2"
type input "25"
type input "250"
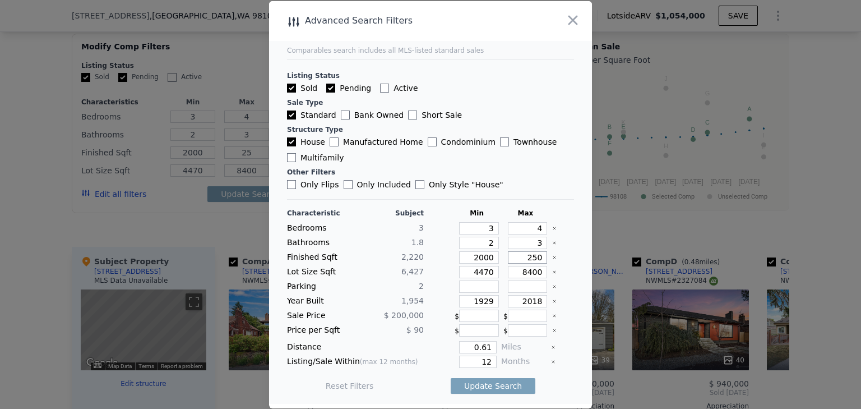
type input "250"
type input "2500"
click at [552, 273] on icon "Clear" at bounding box center [554, 272] width 4 height 4
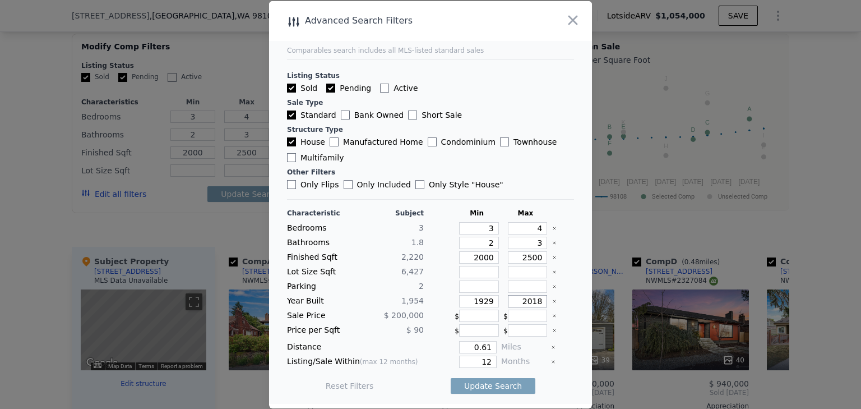
drag, startPoint x: 538, startPoint y: 299, endPoint x: 487, endPoint y: 297, distance: 51.6
click at [487, 297] on div "Year Built 1,954 1929 2018" at bounding box center [430, 301] width 287 height 12
type input "2005"
drag, startPoint x: 487, startPoint y: 347, endPoint x: 443, endPoint y: 343, distance: 44.5
click at [443, 343] on div "0.61" at bounding box center [462, 347] width 68 height 12
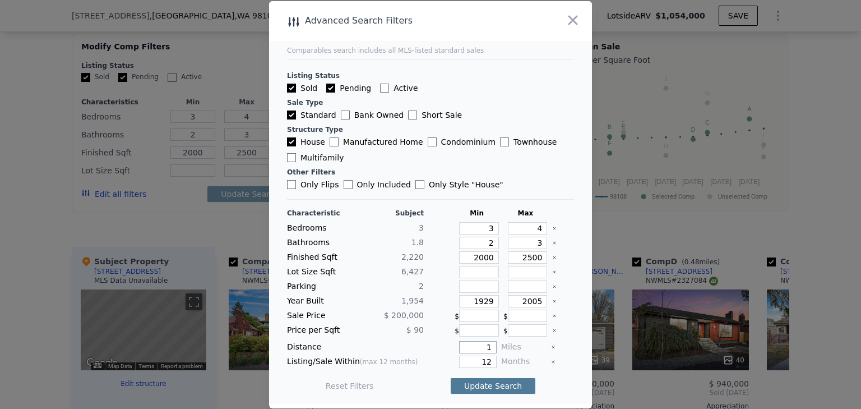
type input "1"
click at [490, 385] on button "Update Search" at bounding box center [493, 386] width 85 height 16
checkbox input "false"
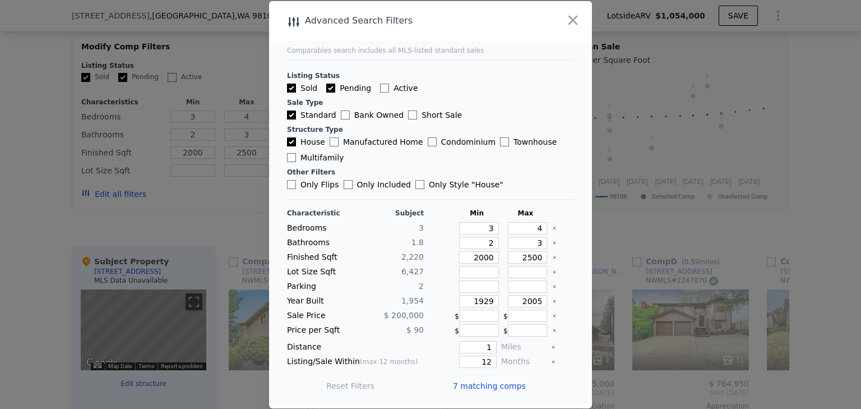
click at [467, 384] on span "7 matching comps" at bounding box center [489, 385] width 73 height 11
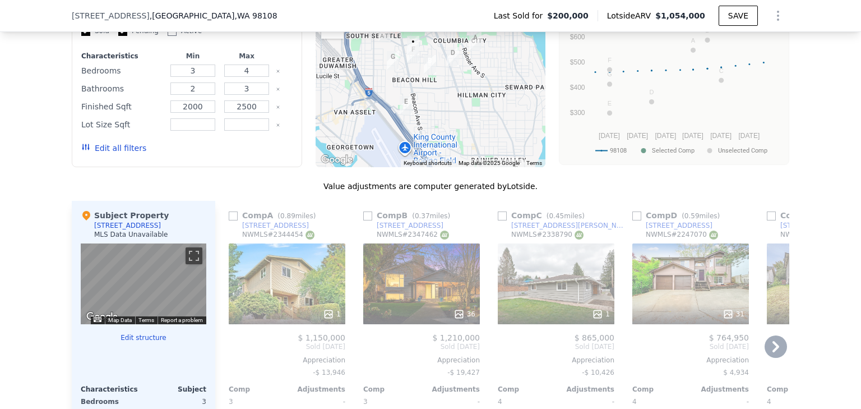
scroll to position [1162, 0]
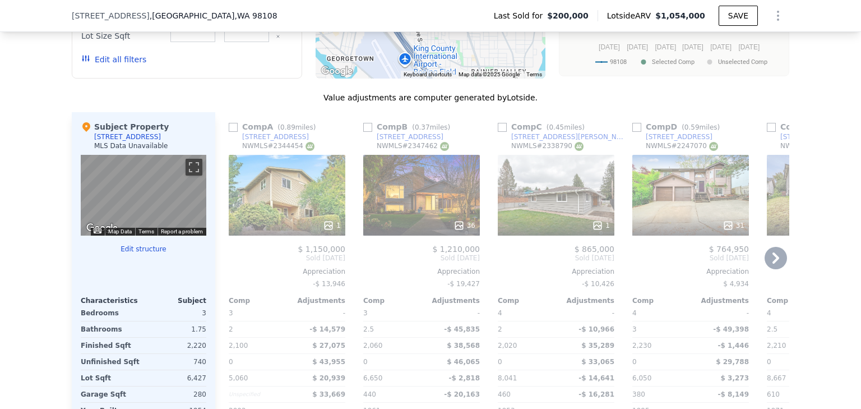
click at [363, 132] on input "checkbox" at bounding box center [367, 127] width 9 height 9
checkbox input "true"
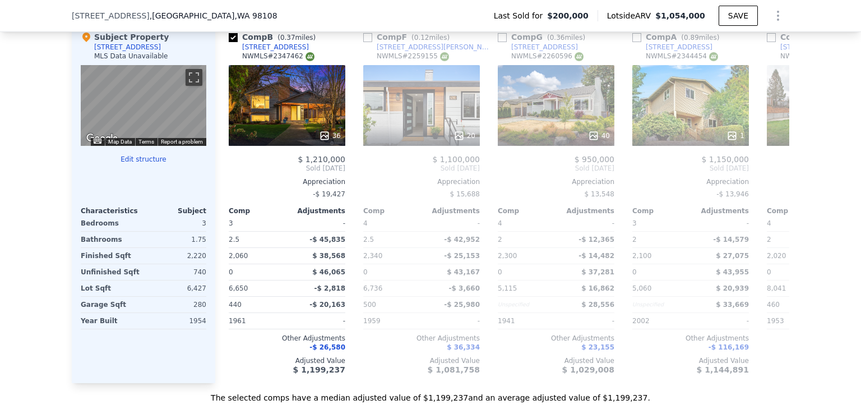
scroll to position [0, 4]
checkbox input "true"
type input "2"
type input "1"
type input "2.5"
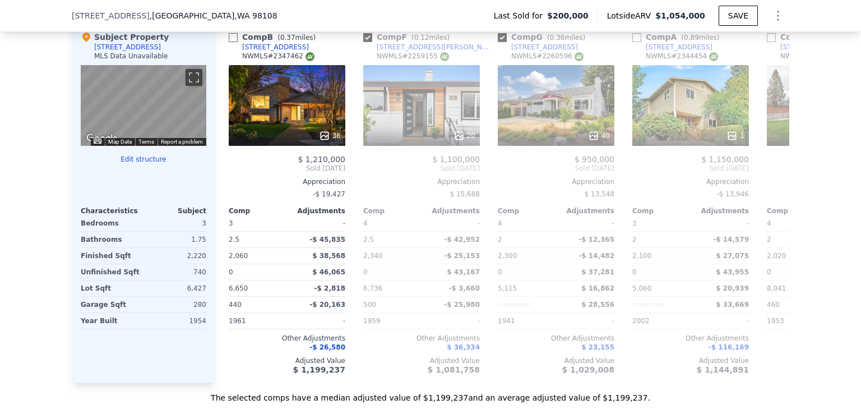
type input "1590"
type input "2586"
type input "4470"
type input "8400"
checkbox input "false"
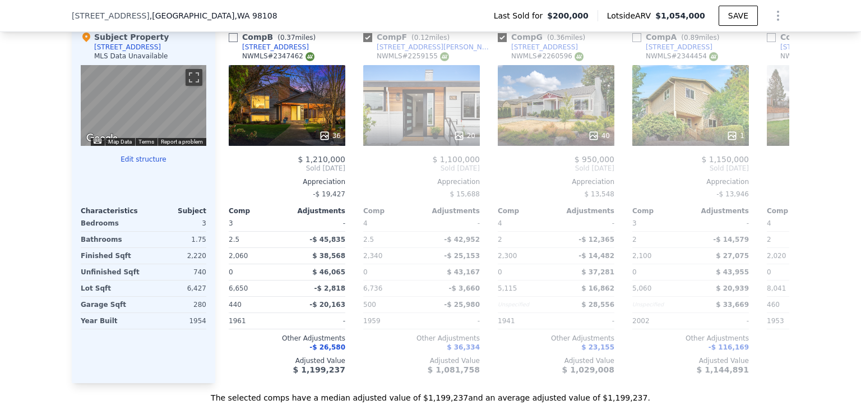
checkbox input "true"
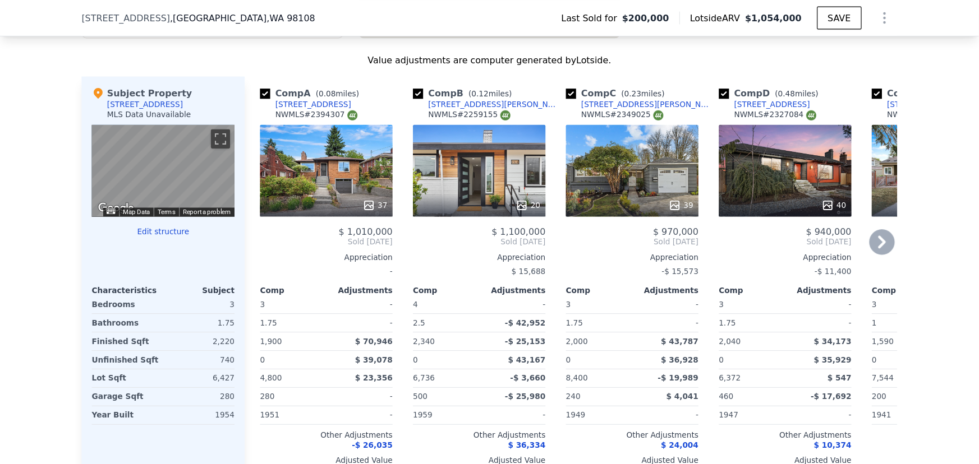
scroll to position [938, 0]
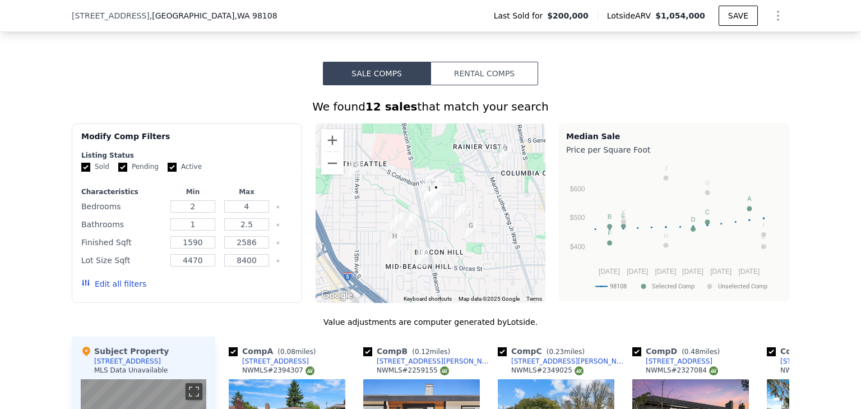
click at [101, 289] on button "Edit all filters" at bounding box center [113, 283] width 65 height 11
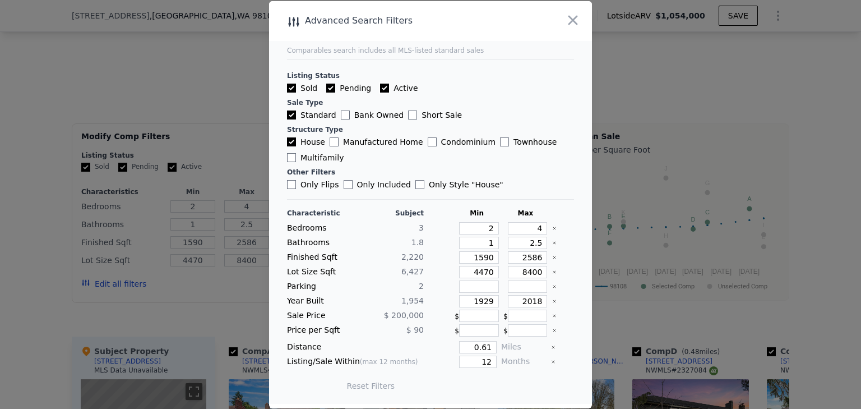
click at [380, 88] on input "Active" at bounding box center [384, 88] width 9 height 9
checkbox input "false"
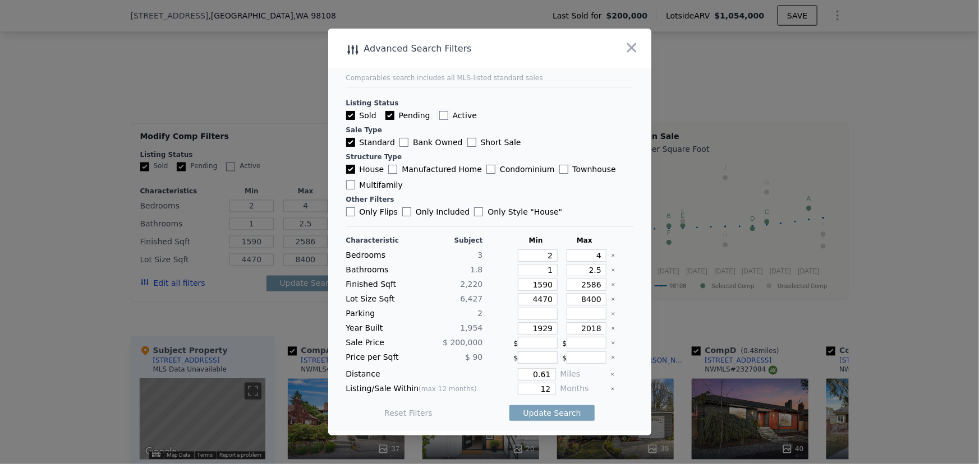
scroll to position [0, 4]
drag, startPoint x: 585, startPoint y: 252, endPoint x: 610, endPoint y: 256, distance: 25.6
click at [610, 256] on div "Bedrooms 3 2 4" at bounding box center [489, 256] width 287 height 12
click at [531, 248] on div "Characteristic Subject Min Max Bedrooms 3 2 4 Bathrooms 1.8 1 2.5 Finished Sqft…" at bounding box center [489, 332] width 287 height 193
click at [547, 269] on input "1" at bounding box center [538, 270] width 40 height 12
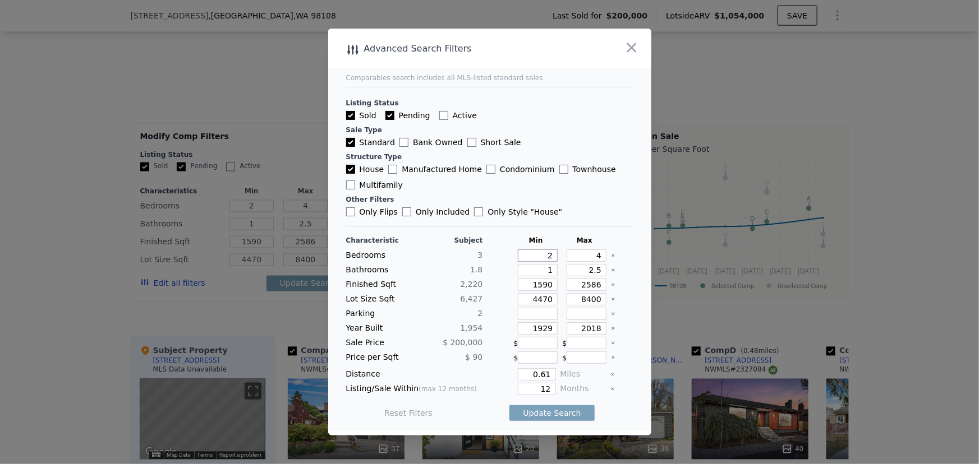
drag, startPoint x: 538, startPoint y: 256, endPoint x: 567, endPoint y: 259, distance: 28.8
click at [567, 259] on div "Bedrooms 3 2 4" at bounding box center [489, 256] width 287 height 12
click at [539, 271] on input "1" at bounding box center [538, 270] width 40 height 12
drag, startPoint x: 541, startPoint y: 271, endPoint x: 560, endPoint y: 272, distance: 19.7
click at [560, 272] on div "Bathrooms 1.8 1 2.5" at bounding box center [489, 270] width 287 height 12
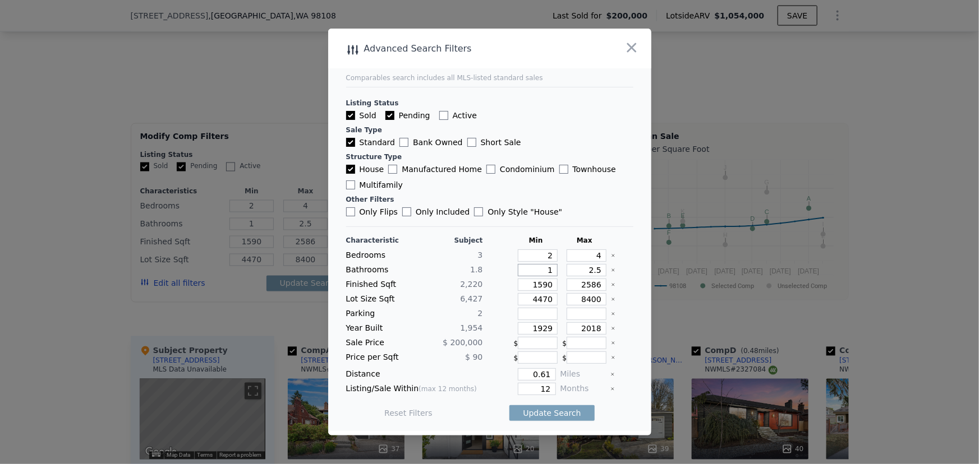
type input "2"
drag, startPoint x: 582, startPoint y: 270, endPoint x: 607, endPoint y: 271, distance: 24.7
click at [607, 271] on div "Bathrooms 1.8 2 2.5" at bounding box center [489, 270] width 287 height 12
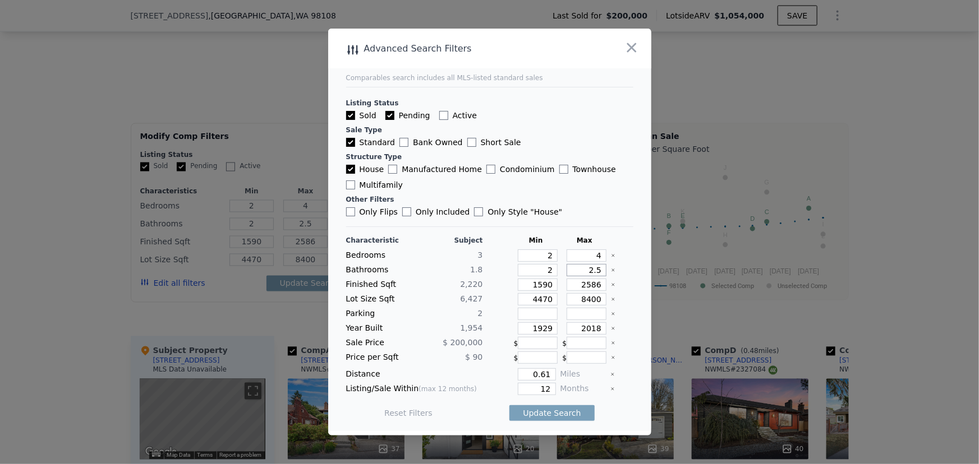
type input "3"
click at [611, 284] on icon "Clear" at bounding box center [613, 285] width 4 height 4
click at [539, 283] on input "number" at bounding box center [538, 285] width 40 height 12
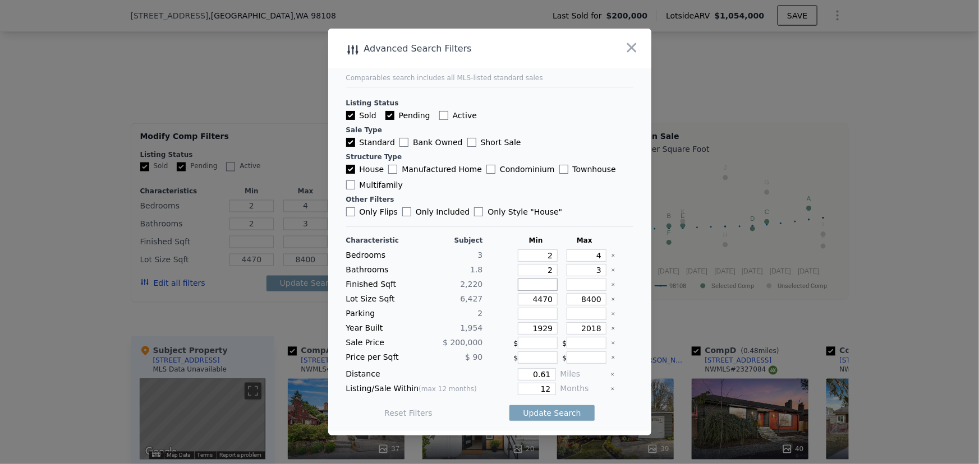
type input "2"
type input "20"
type input "200"
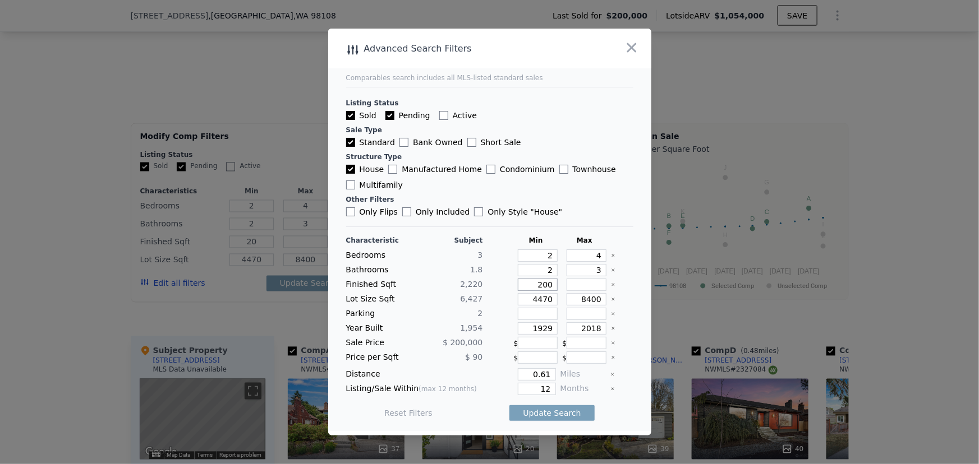
type input "200"
click at [570, 287] on input "number" at bounding box center [586, 285] width 40 height 12
click at [611, 299] on icon "Clear" at bounding box center [613, 299] width 4 height 4
click at [611, 327] on icon "Clear" at bounding box center [613, 328] width 4 height 4
click at [583, 326] on input "number" at bounding box center [586, 328] width 40 height 12
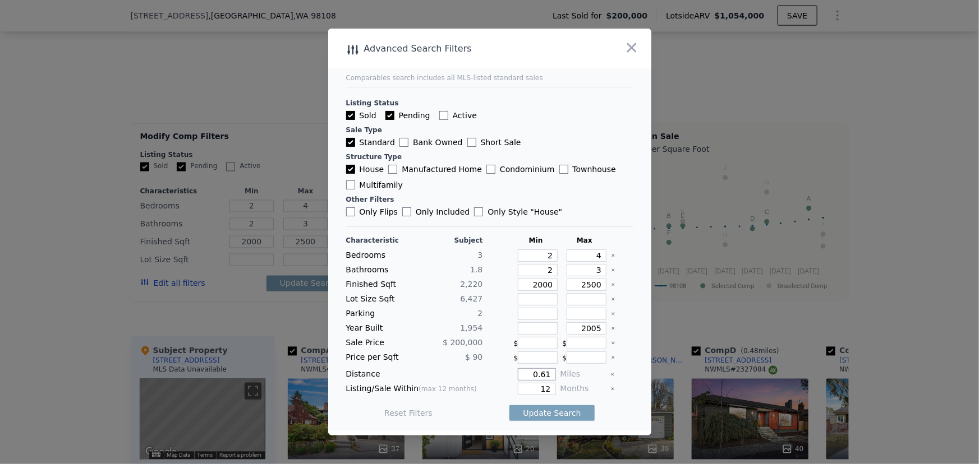
drag, startPoint x: 543, startPoint y: 376, endPoint x: 515, endPoint y: 375, distance: 28.1
click at [518, 375] on input "0.61" at bounding box center [537, 374] width 38 height 12
click at [541, 386] on input "12" at bounding box center [537, 389] width 38 height 12
click at [549, 407] on button "Update Search" at bounding box center [551, 413] width 85 height 16
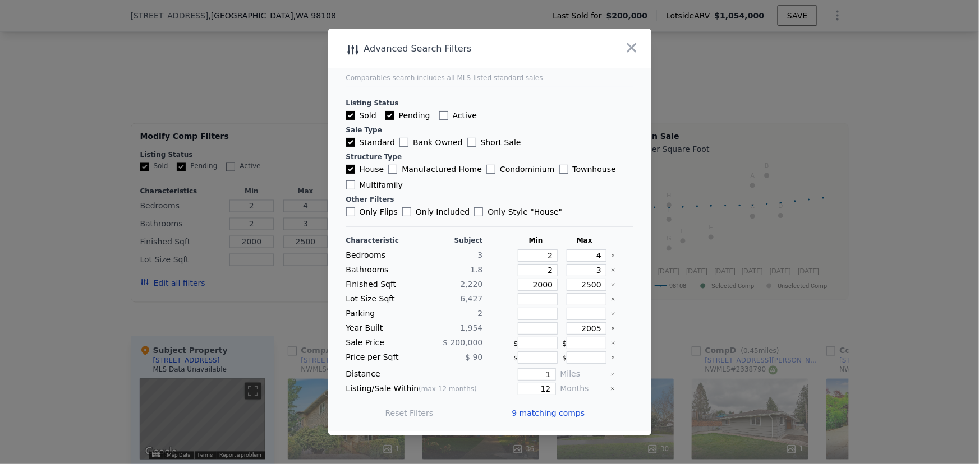
click at [538, 408] on span "9 matching comps" at bounding box center [548, 413] width 73 height 11
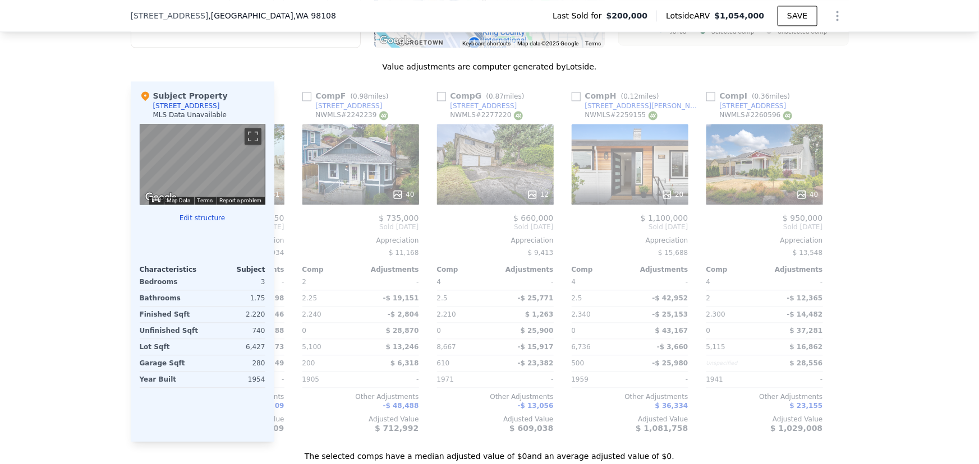
scroll to position [0, 663]
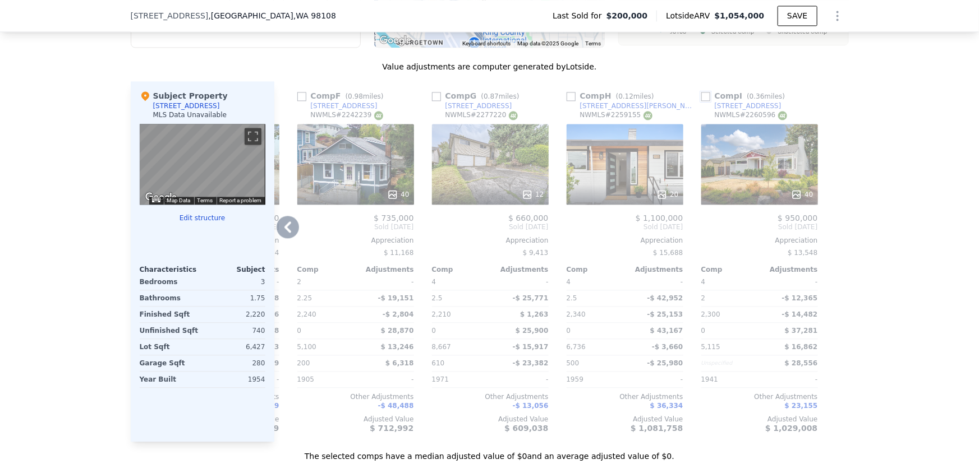
click at [701, 101] on input "checkbox" at bounding box center [705, 96] width 9 height 9
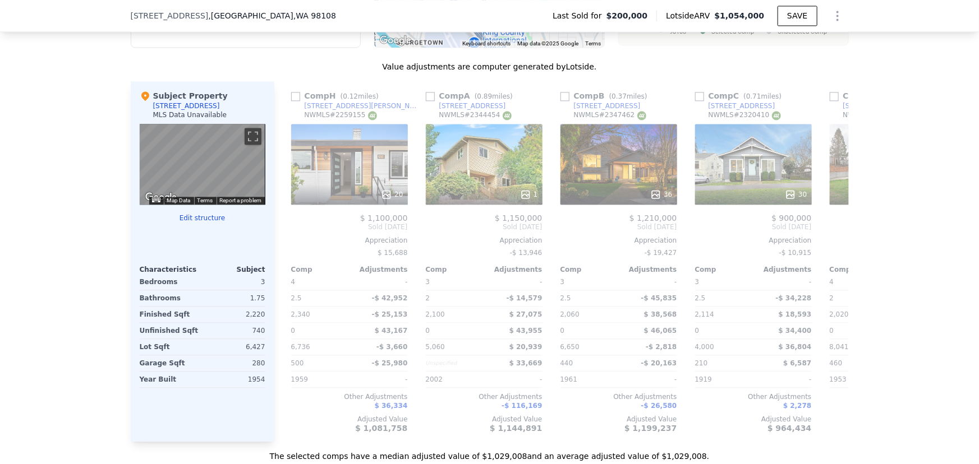
scroll to position [0, 150]
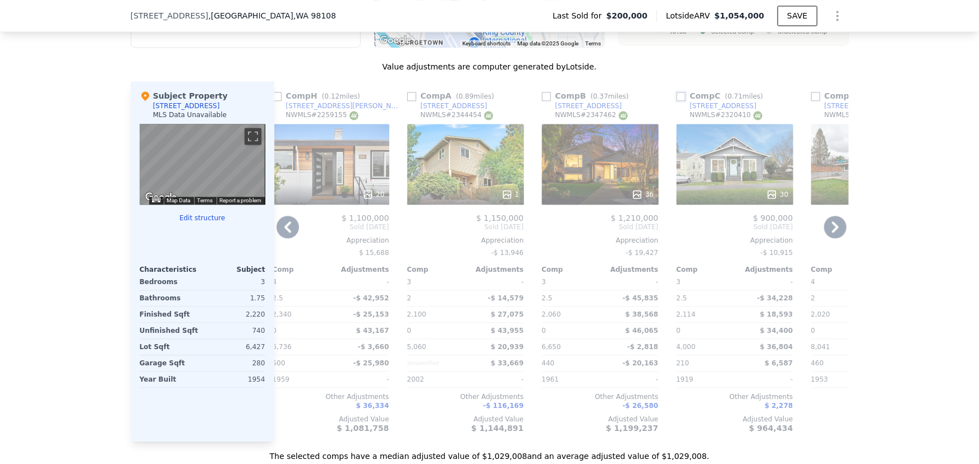
drag, startPoint x: 678, startPoint y: 104, endPoint x: 594, endPoint y: 97, distance: 83.8
click at [677, 101] on input "checkbox" at bounding box center [680, 96] width 9 height 9
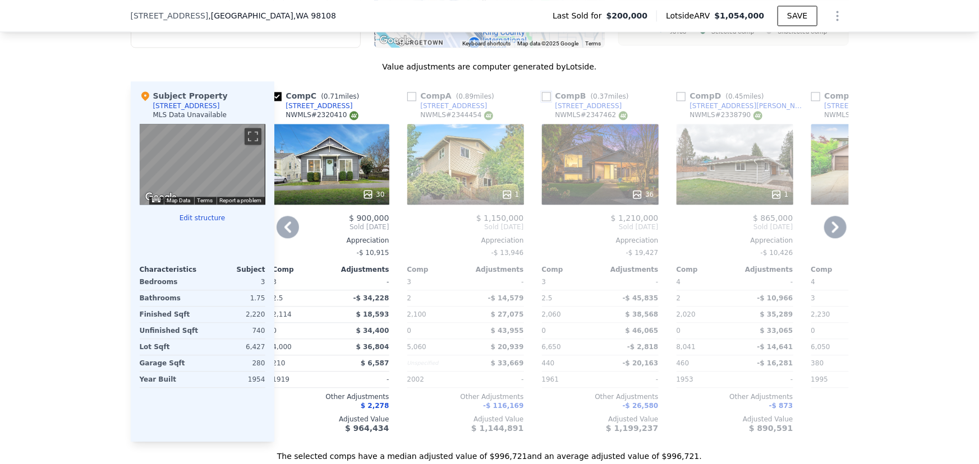
click at [542, 99] on input "checkbox" at bounding box center [546, 96] width 9 height 9
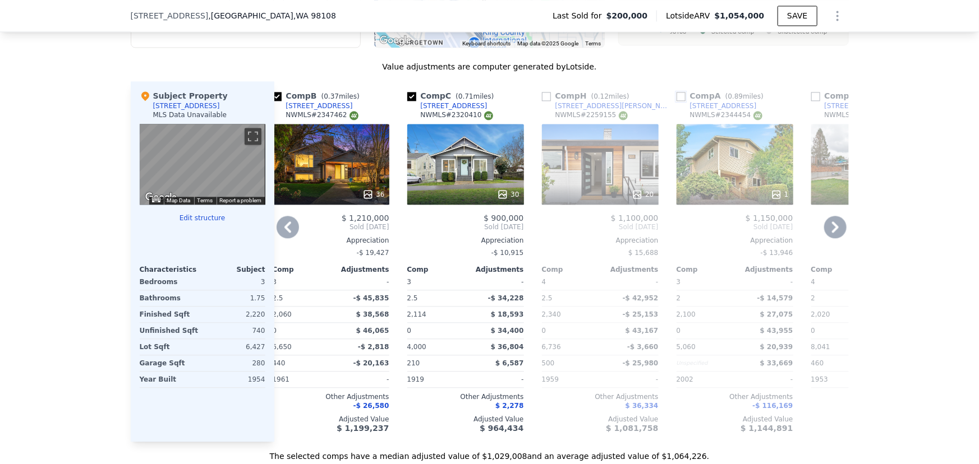
click at [678, 101] on input "checkbox" at bounding box center [680, 96] width 9 height 9
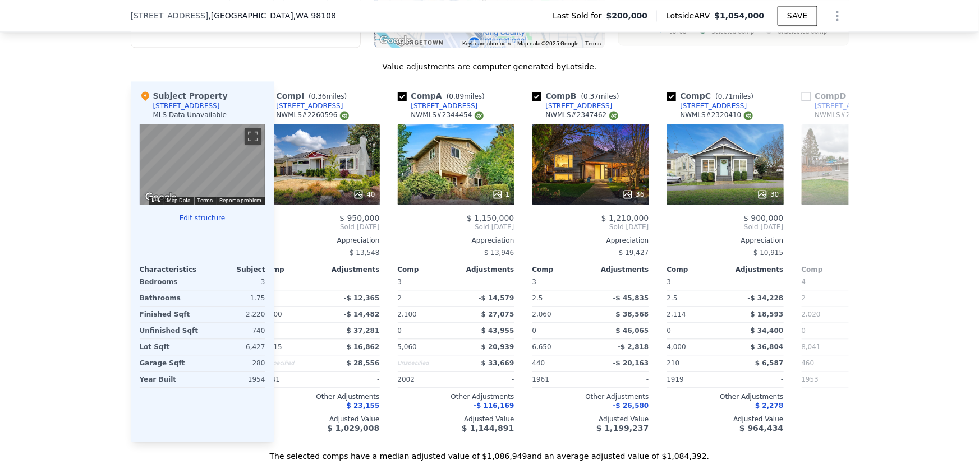
scroll to position [0, 0]
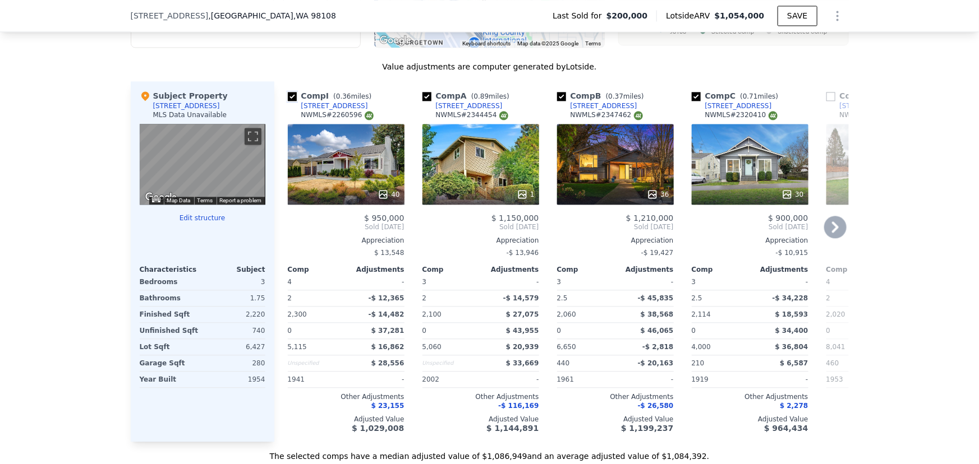
click at [288, 101] on input "checkbox" at bounding box center [292, 96] width 9 height 9
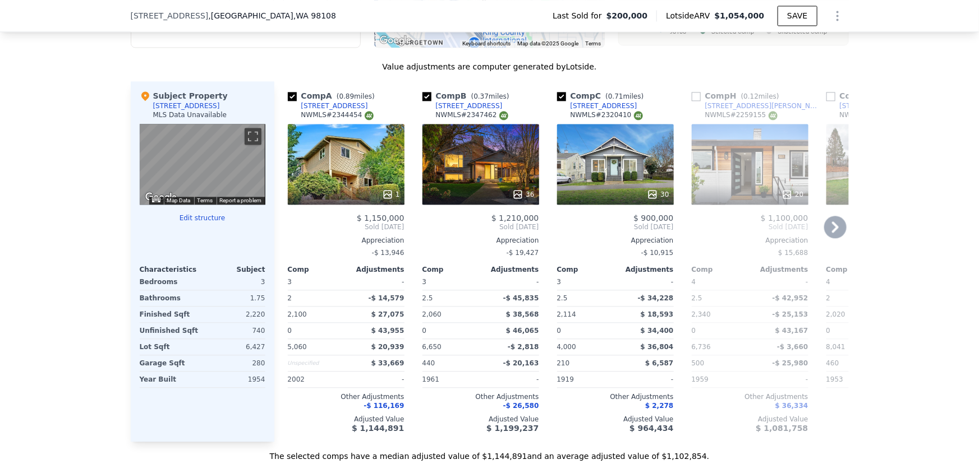
click at [618, 167] on div "30" at bounding box center [615, 164] width 117 height 81
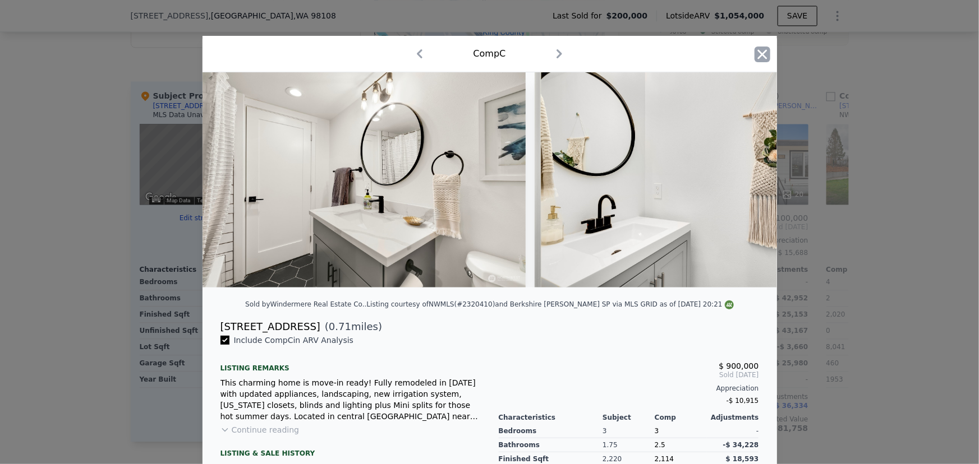
click at [758, 56] on icon "button" at bounding box center [762, 55] width 16 height 16
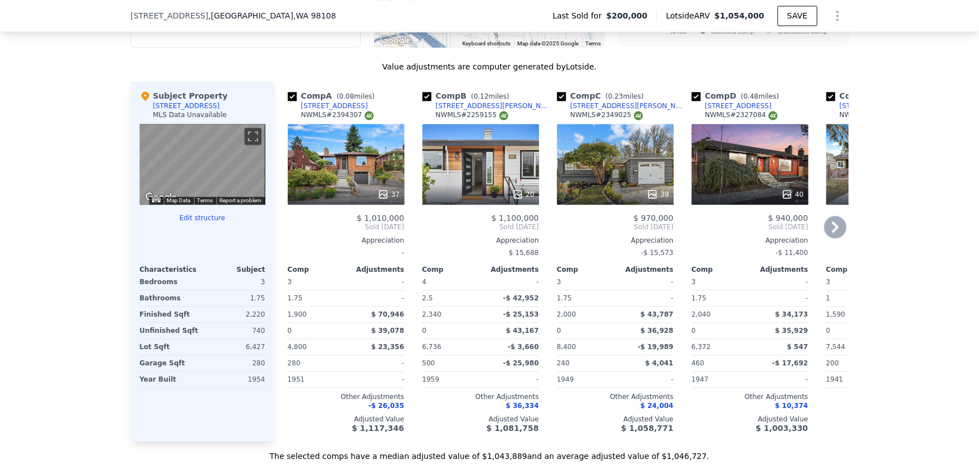
click at [621, 180] on div "39" at bounding box center [615, 164] width 117 height 81
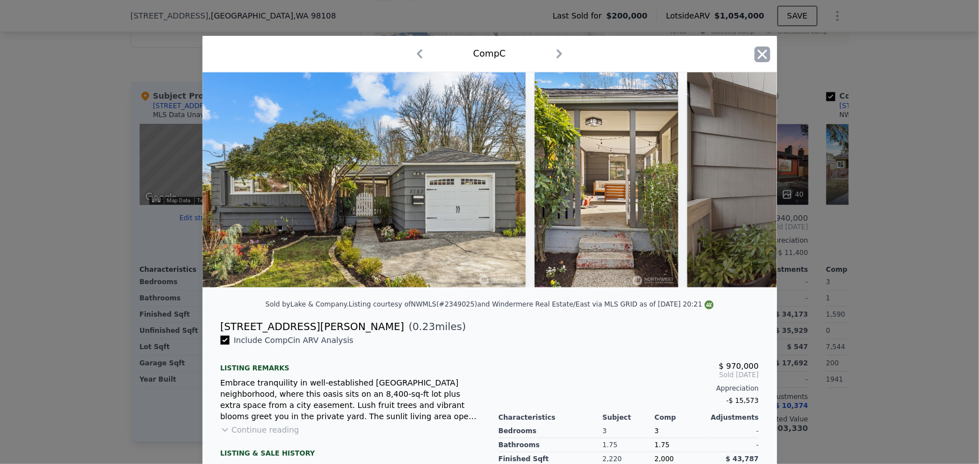
click at [757, 47] on icon "button" at bounding box center [762, 55] width 16 height 16
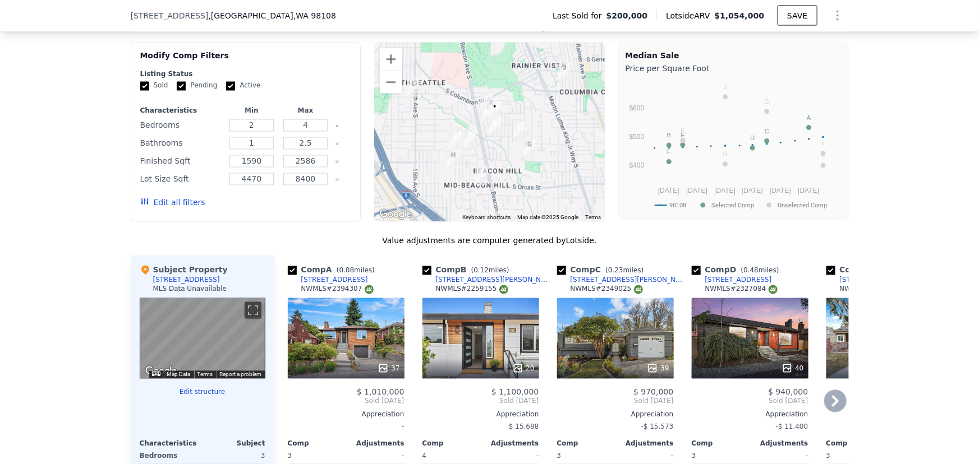
scroll to position [989, 0]
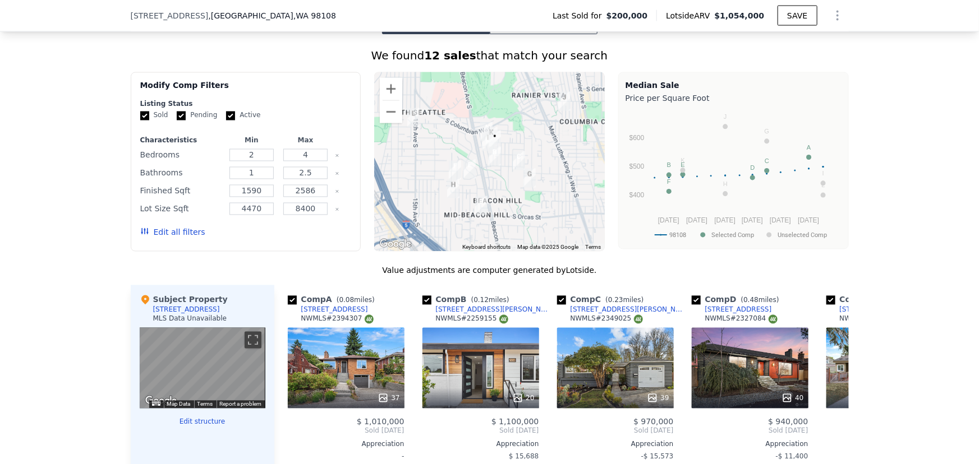
click at [159, 236] on button "Edit all filters" at bounding box center [172, 232] width 65 height 11
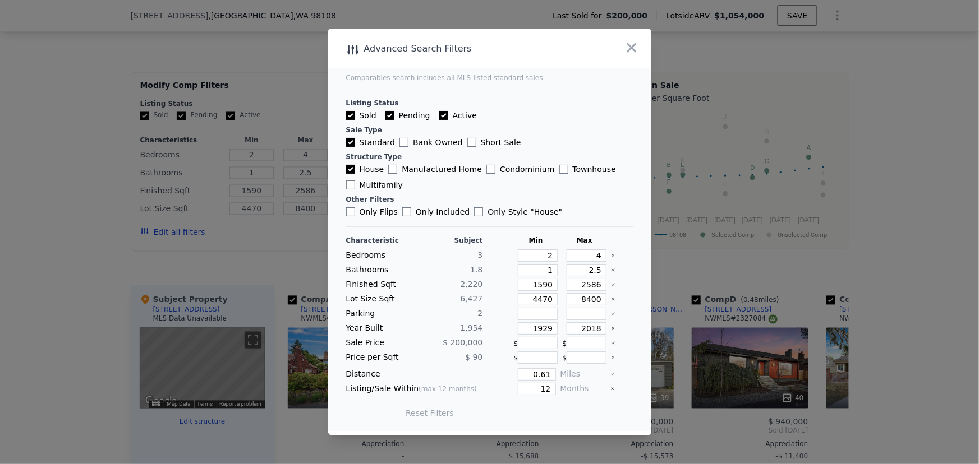
click at [436, 107] on div "Listing Status" at bounding box center [489, 103] width 287 height 9
click at [437, 109] on div "Listing Status Sold Pending Active Sale Type Standard Bank Owned Short Sale Str…" at bounding box center [489, 152] width 287 height 131
click at [439, 111] on input "Active" at bounding box center [443, 115] width 9 height 9
drag, startPoint x: 581, startPoint y: 273, endPoint x: 602, endPoint y: 271, distance: 20.2
click at [602, 271] on div "Bathrooms 1.8 1 2.5" at bounding box center [489, 270] width 287 height 12
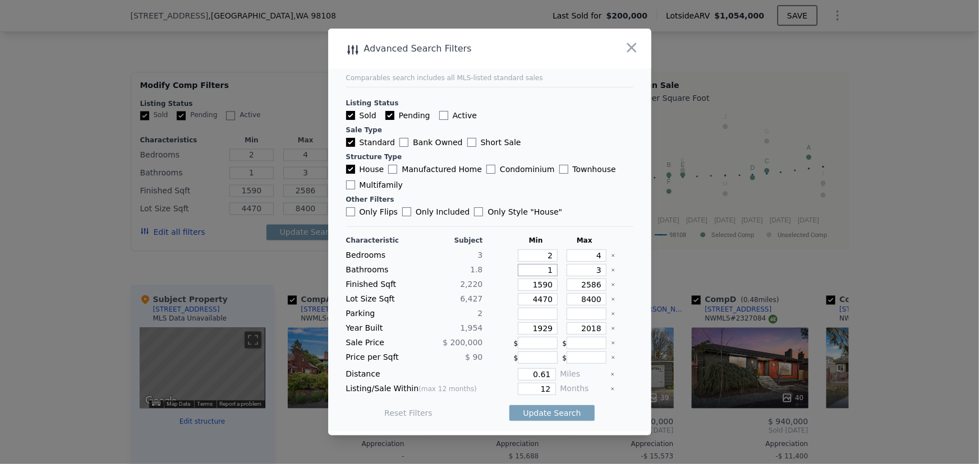
drag, startPoint x: 546, startPoint y: 270, endPoint x: 537, endPoint y: 270, distance: 9.5
click at [537, 270] on input "1" at bounding box center [538, 270] width 40 height 12
drag, startPoint x: 546, startPoint y: 285, endPoint x: 510, endPoint y: 281, distance: 36.2
click at [514, 281] on div "1590" at bounding box center [536, 285] width 44 height 12
drag, startPoint x: 584, startPoint y: 284, endPoint x: 601, endPoint y: 282, distance: 16.9
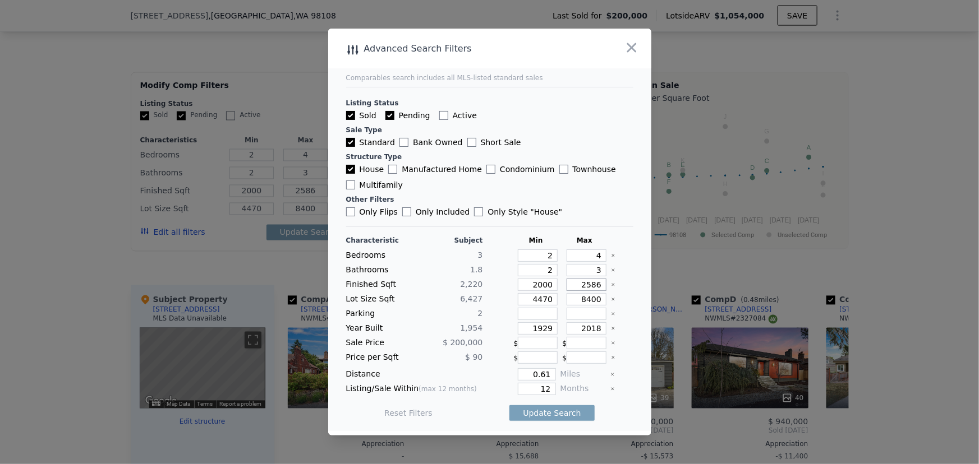
click at [601, 282] on div "Finished Sqft 2,220 2000 2586" at bounding box center [489, 285] width 287 height 12
click at [611, 298] on icon "Clear" at bounding box center [613, 299] width 4 height 4
drag, startPoint x: 595, startPoint y: 329, endPoint x: 561, endPoint y: 326, distance: 33.8
click at [566, 326] on input "2018" at bounding box center [586, 328] width 40 height 12
drag, startPoint x: 548, startPoint y: 375, endPoint x: 511, endPoint y: 375, distance: 37.0
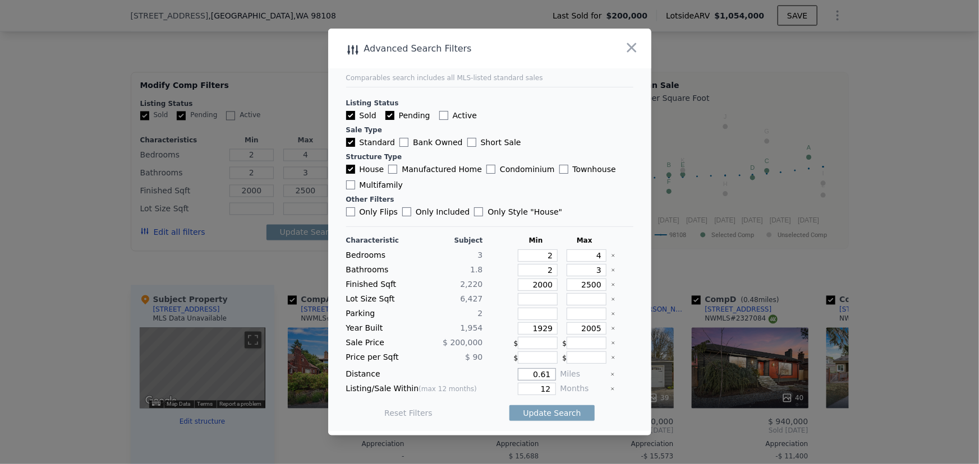
click at [511, 375] on div "0.61" at bounding box center [521, 374] width 68 height 12
drag, startPoint x: 544, startPoint y: 388, endPoint x: 519, endPoint y: 386, distance: 25.3
click at [519, 386] on input "12" at bounding box center [537, 389] width 38 height 12
click at [549, 408] on button "Update Search" at bounding box center [551, 413] width 85 height 16
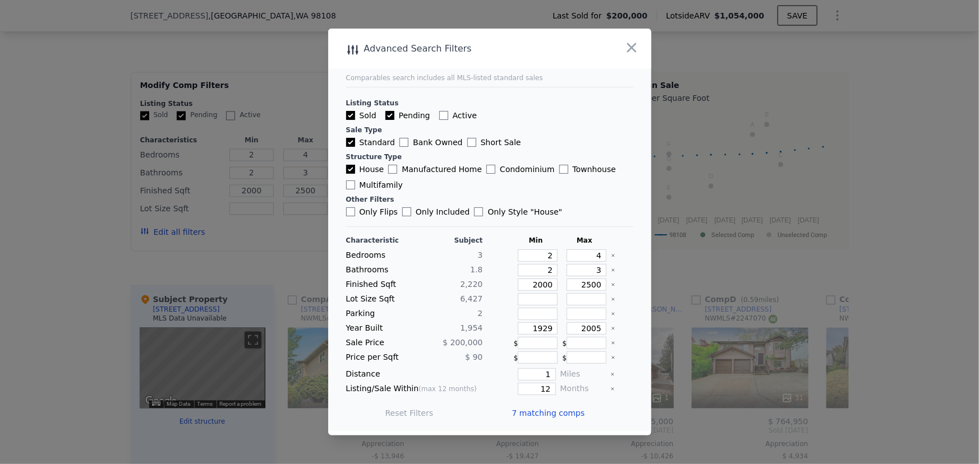
click at [549, 408] on span "7 matching comps" at bounding box center [548, 413] width 73 height 11
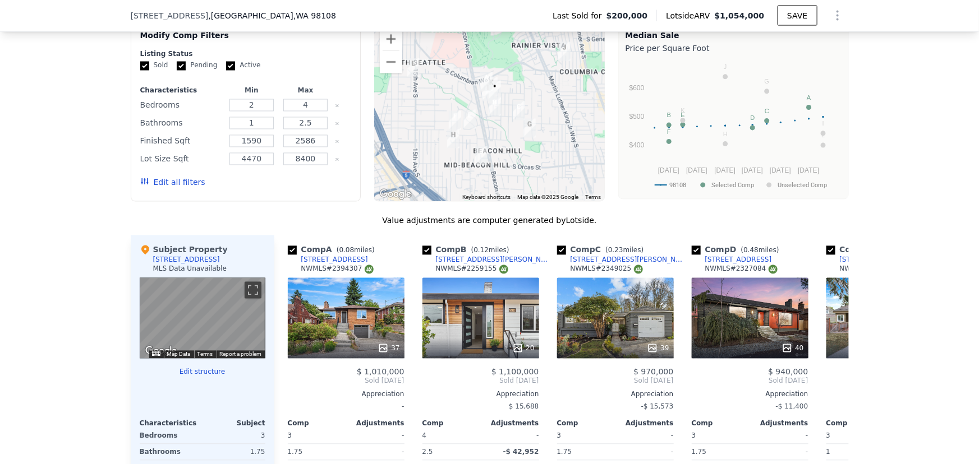
scroll to position [1040, 0]
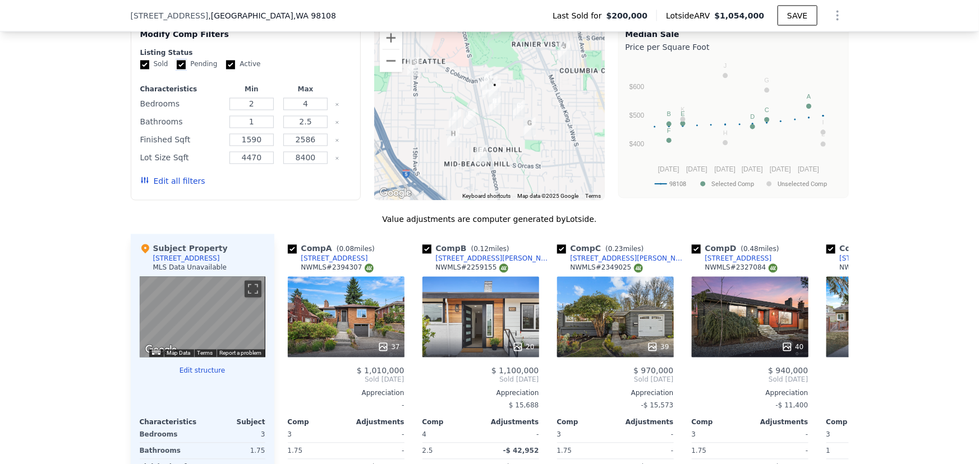
click at [177, 70] on input "Pending" at bounding box center [181, 65] width 9 height 9
click at [144, 67] on input "Sold" at bounding box center [144, 65] width 9 height 9
click at [170, 187] on button "Edit all filters" at bounding box center [172, 181] width 65 height 11
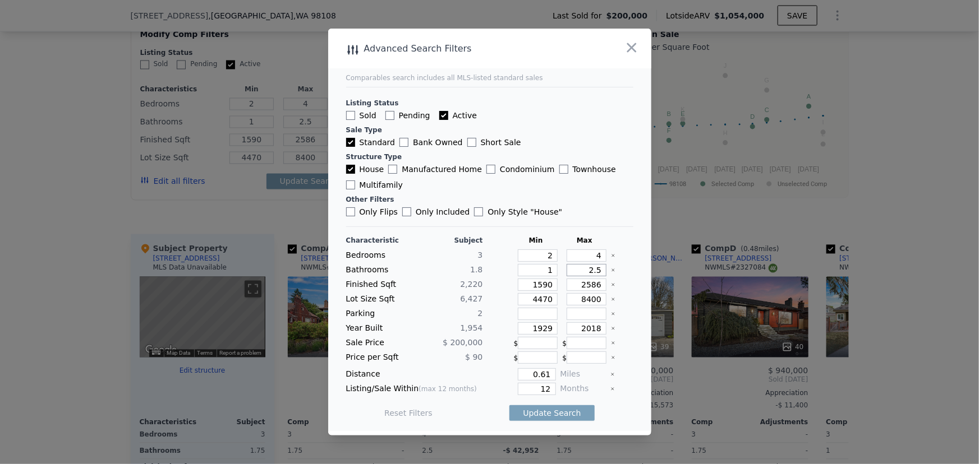
drag, startPoint x: 584, startPoint y: 270, endPoint x: 607, endPoint y: 269, distance: 23.0
click at [606, 269] on div "Bathrooms 1.8 1 2.5" at bounding box center [489, 270] width 287 height 12
drag, startPoint x: 586, startPoint y: 283, endPoint x: 598, endPoint y: 282, distance: 12.4
click at [598, 282] on input "2586" at bounding box center [586, 285] width 40 height 12
drag, startPoint x: 545, startPoint y: 284, endPoint x: 507, endPoint y: 281, distance: 38.2
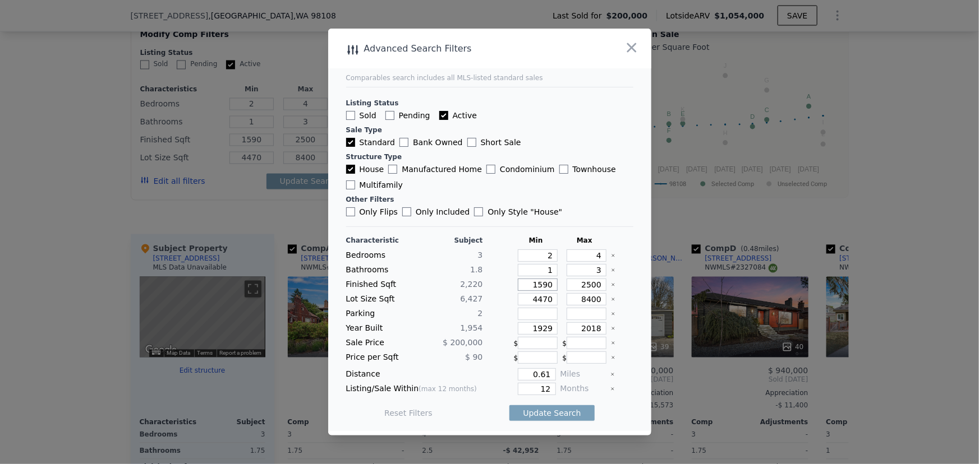
click at [507, 281] on div "Finished Sqft 2,220 1590 2500" at bounding box center [489, 285] width 287 height 12
drag, startPoint x: 606, startPoint y: 298, endPoint x: 611, endPoint y: 315, distance: 17.4
click at [611, 298] on icon "Clear" at bounding box center [613, 299] width 4 height 4
click at [611, 329] on icon "Clear" at bounding box center [613, 328] width 4 height 4
click at [589, 328] on input "number" at bounding box center [586, 328] width 40 height 12
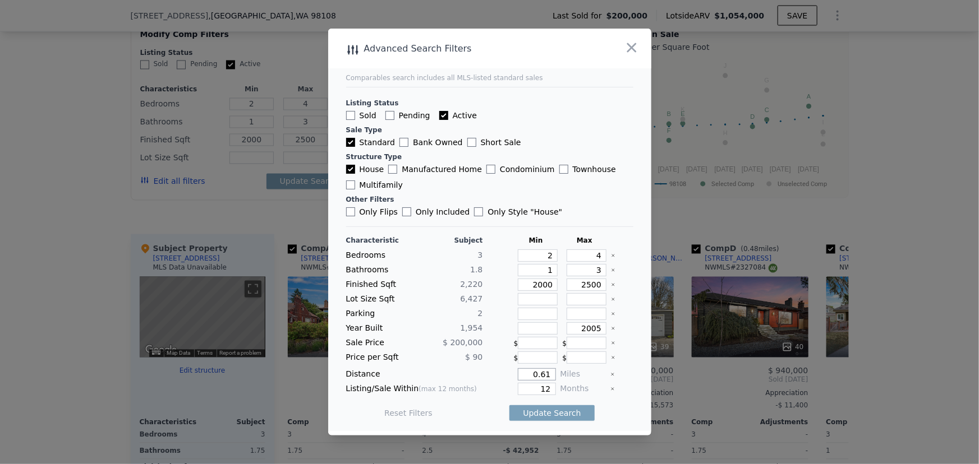
drag, startPoint x: 543, startPoint y: 369, endPoint x: 507, endPoint y: 370, distance: 35.9
click at [507, 370] on div "0.61" at bounding box center [521, 374] width 68 height 12
drag, startPoint x: 542, startPoint y: 406, endPoint x: 567, endPoint y: 408, distance: 25.9
click at [542, 406] on button "Update Search" at bounding box center [551, 413] width 85 height 16
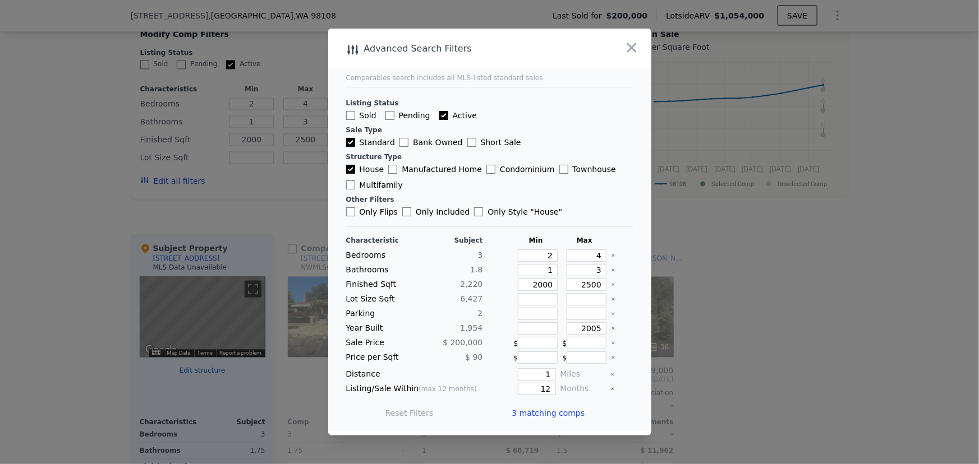
click at [536, 408] on span "3 matching comps" at bounding box center [548, 413] width 73 height 11
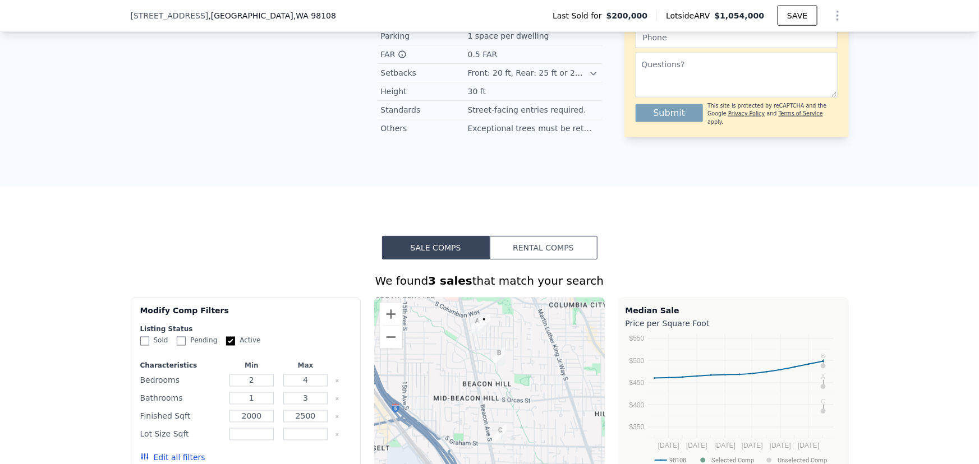
scroll to position [734, 0]
